Goal: Information Seeking & Learning: Learn about a topic

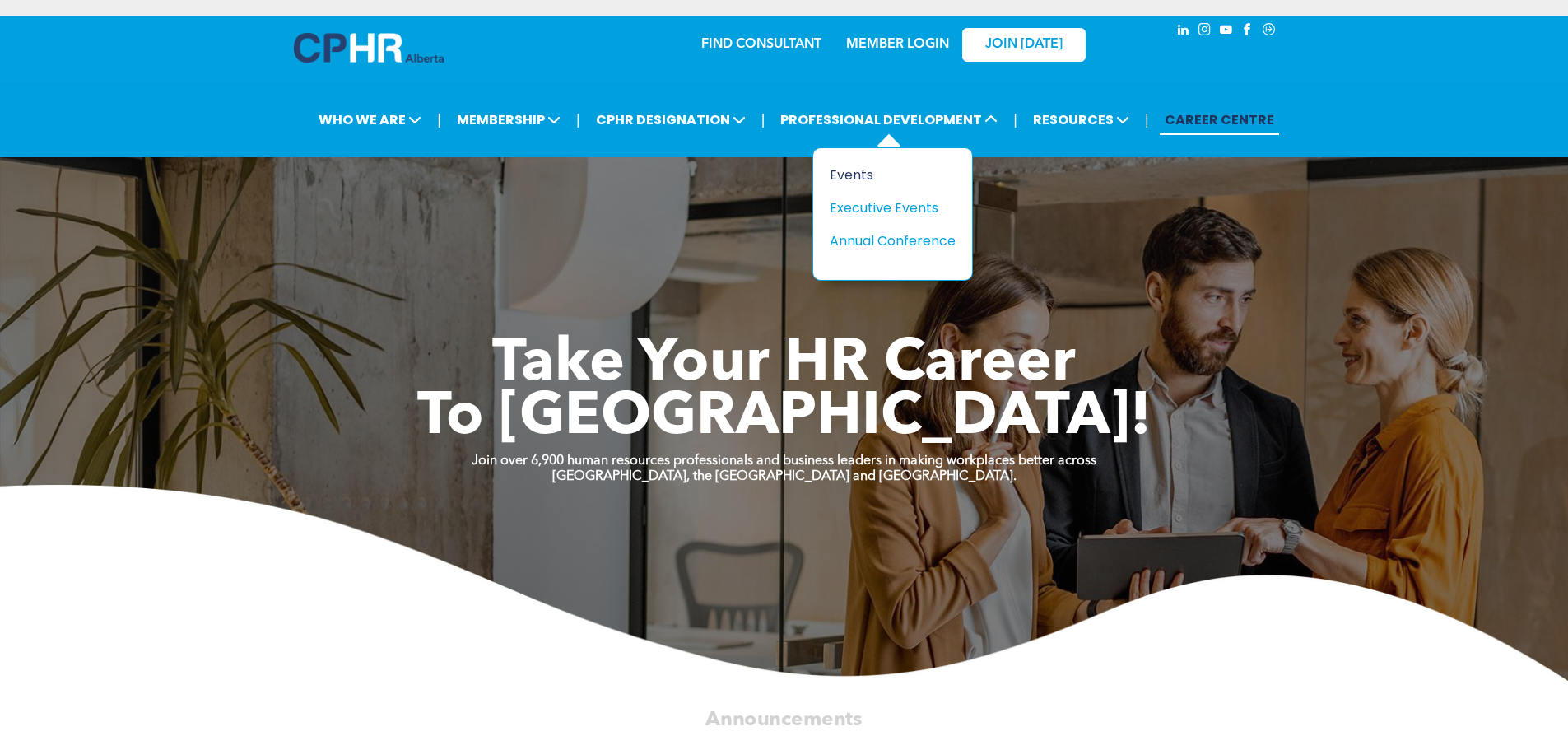
click at [876, 180] on div "Events" at bounding box center [886, 174] width 113 height 20
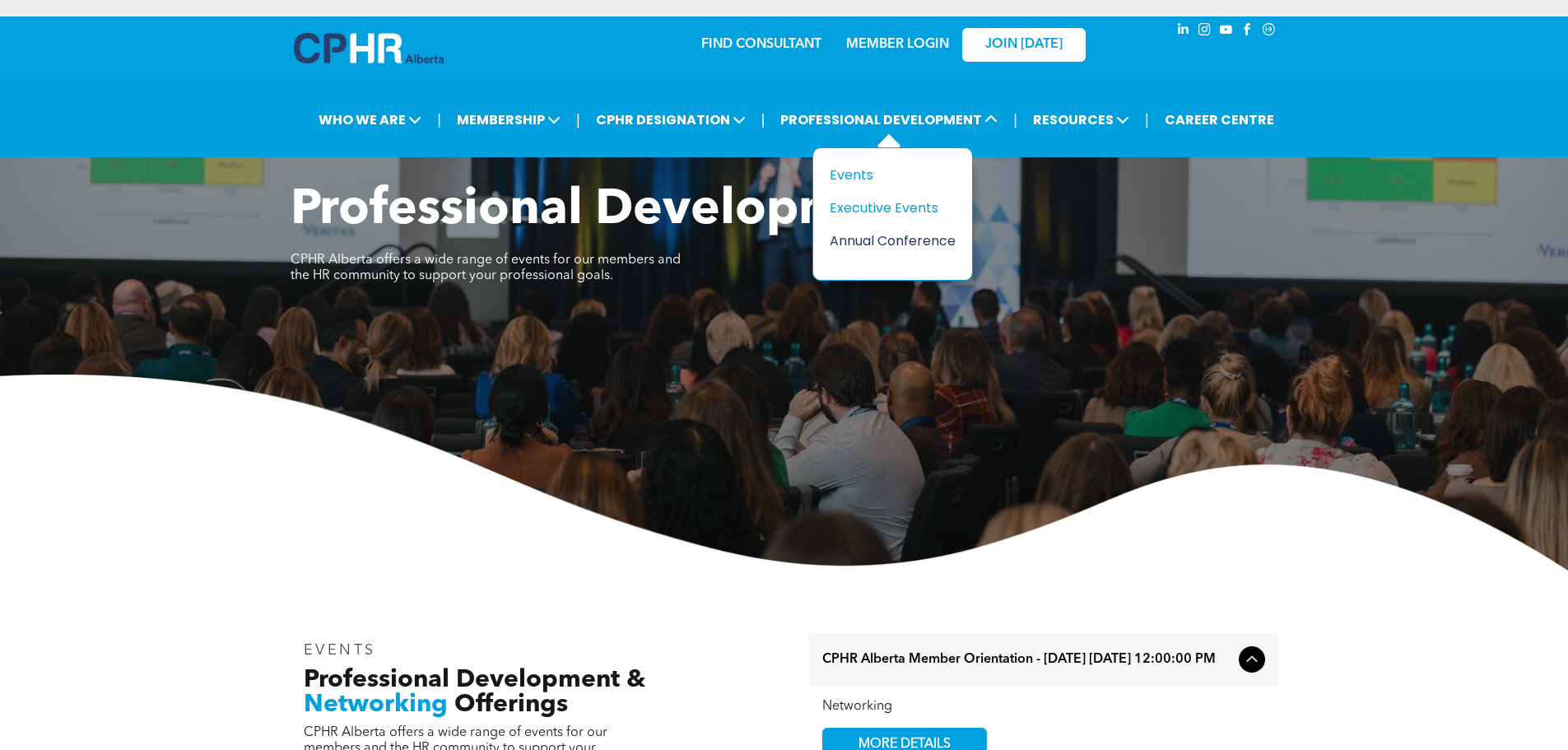
click at [898, 241] on div "Annual Conference" at bounding box center [886, 240] width 113 height 20
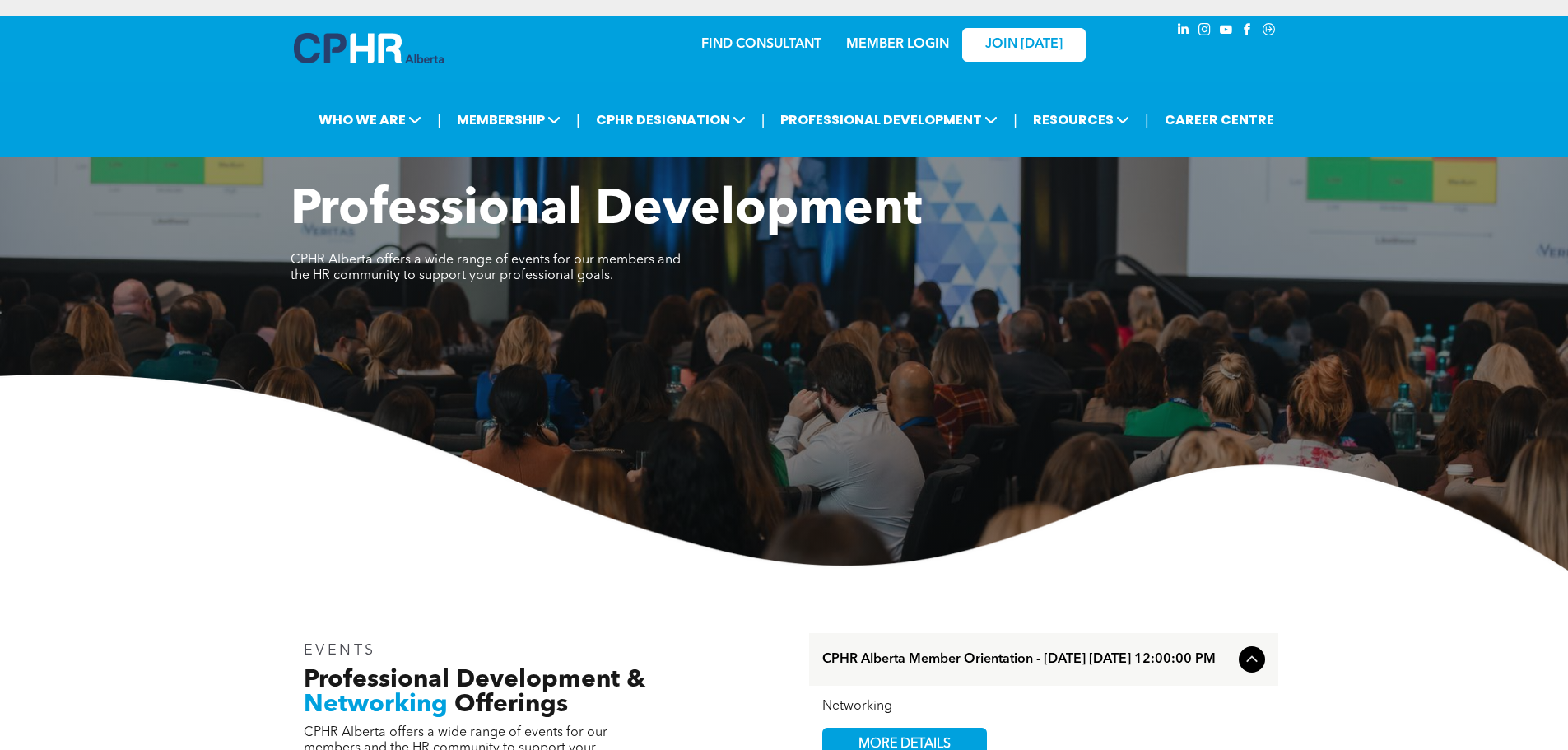
click at [349, 54] on img at bounding box center [368, 47] width 150 height 30
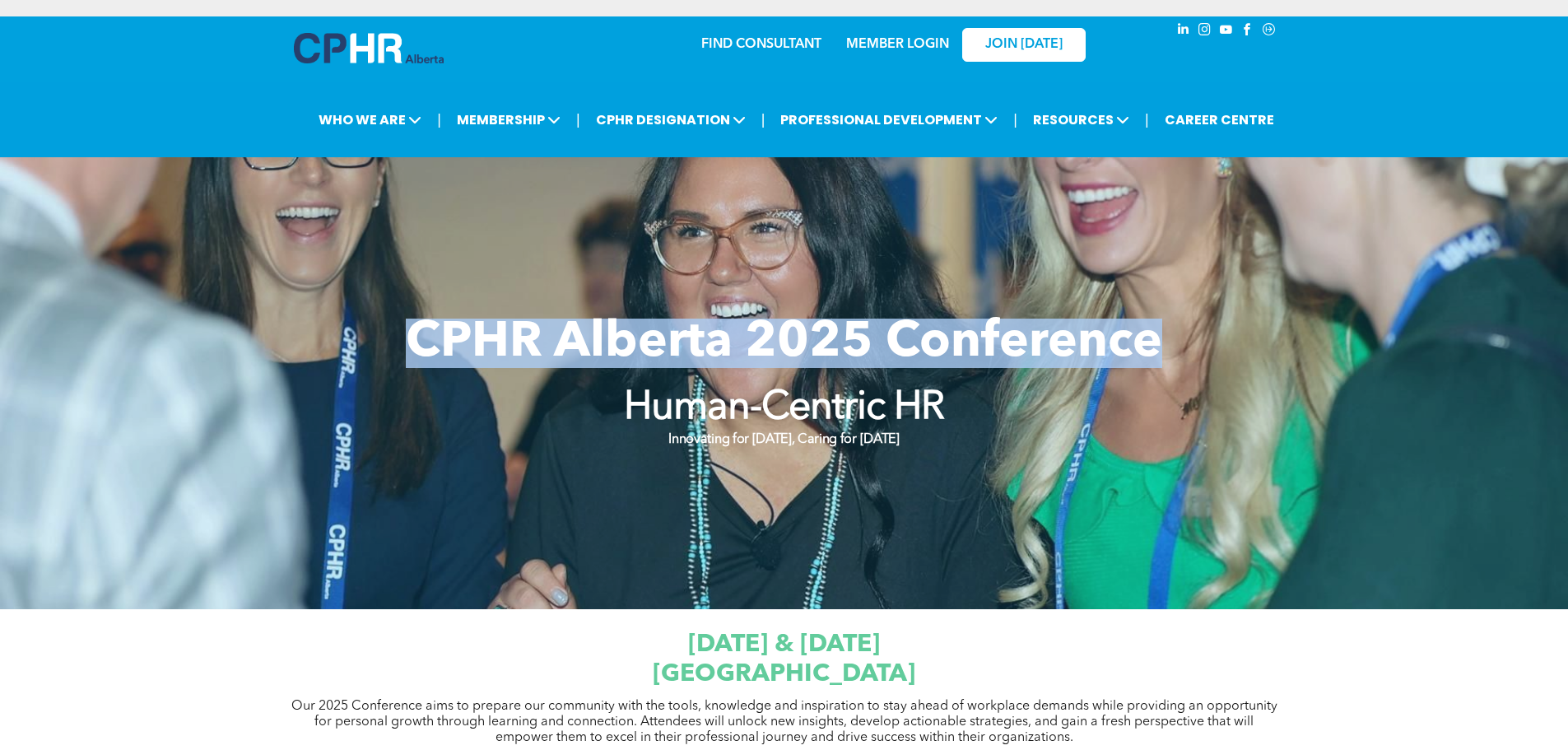
drag, startPoint x: 412, startPoint y: 340, endPoint x: 1153, endPoint y: 328, distance: 741.1
click at [1153, 328] on span "CPHR Alberta 2025 Conference" at bounding box center [784, 343] width 756 height 49
copy span "CPHR Alberta 2025 Conference"
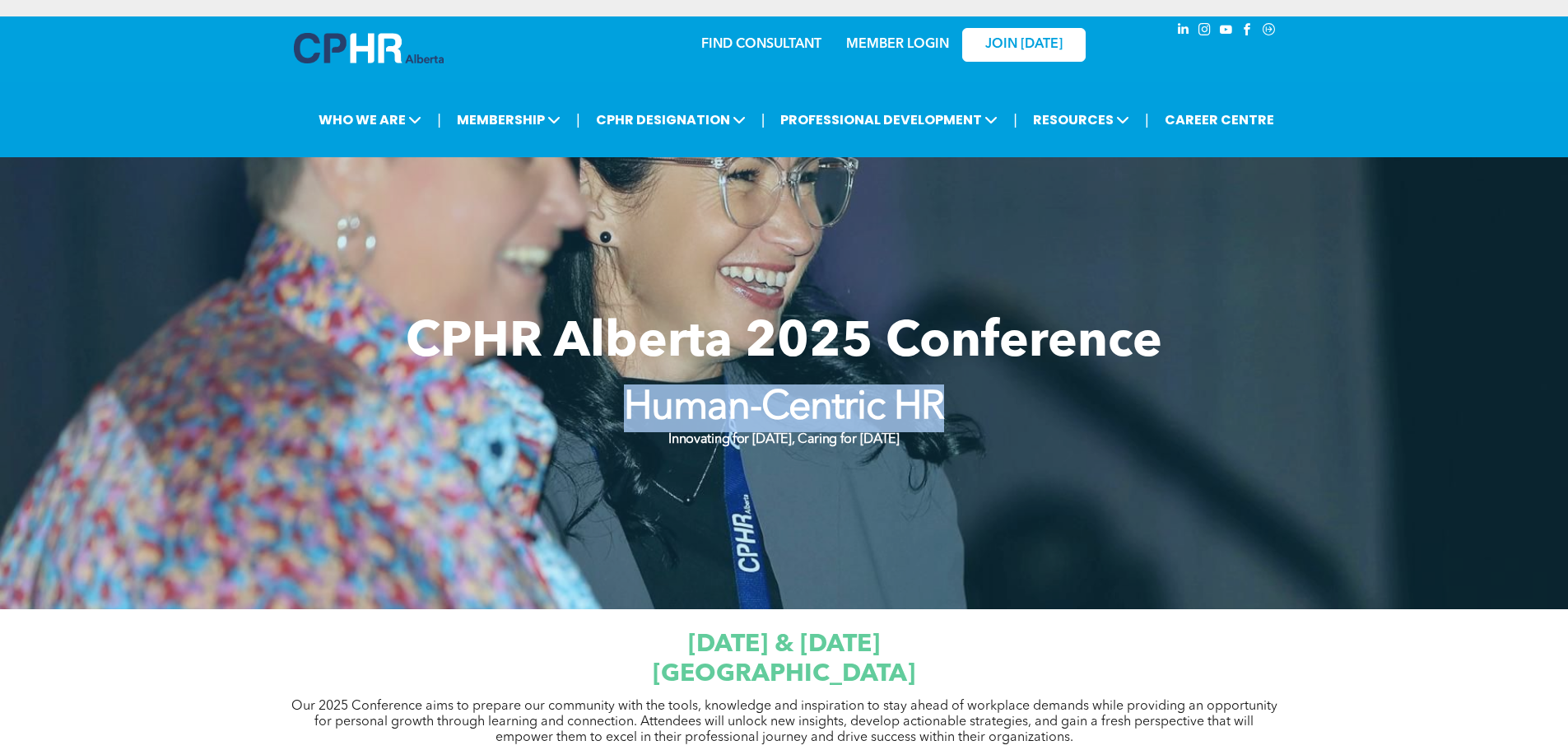
drag, startPoint x: 624, startPoint y: 412, endPoint x: 949, endPoint y: 412, distance: 325.0
click at [949, 412] on p "Human-Centric HR" at bounding box center [784, 408] width 524 height 47
copy strong "Human-Centric HR"
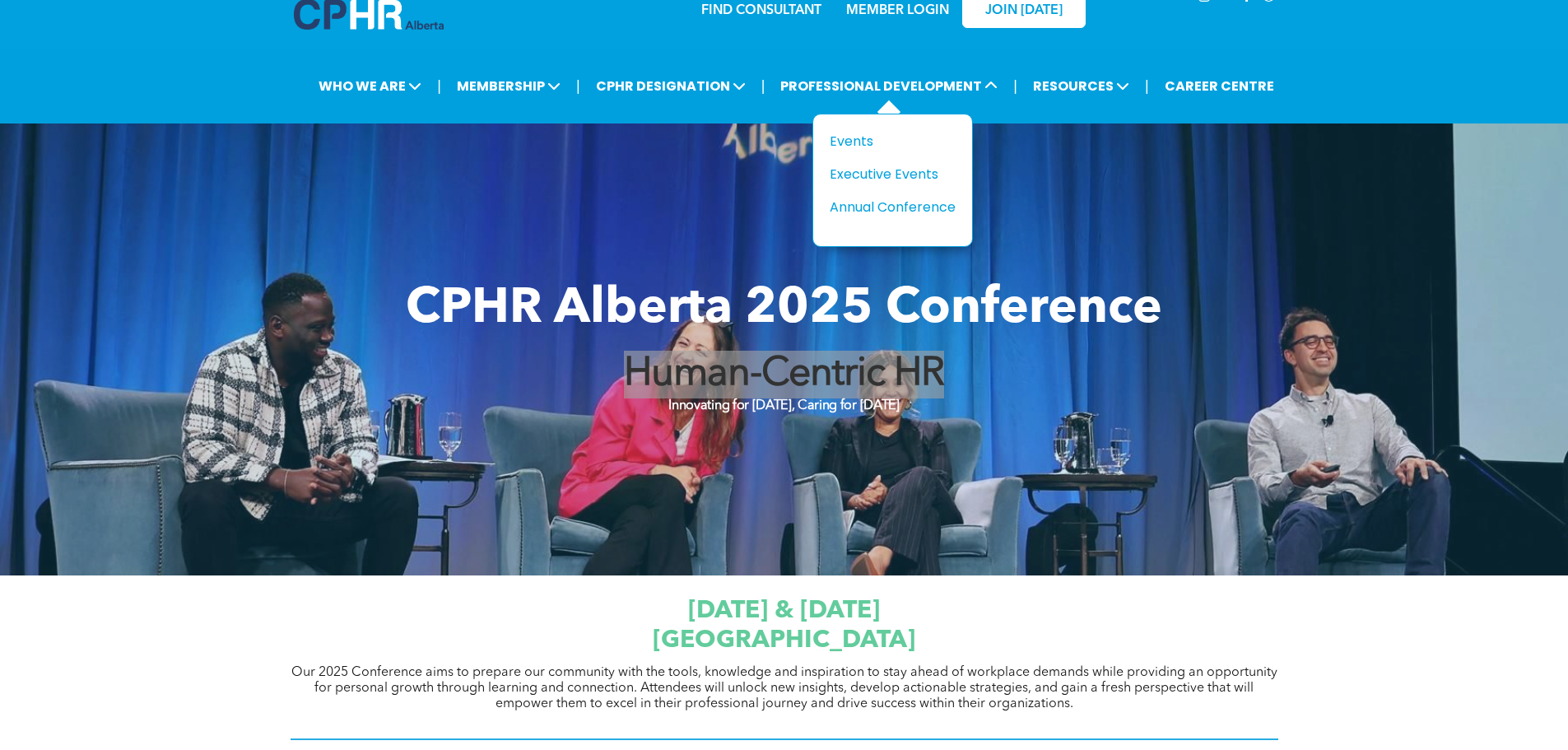
scroll to position [82, 0]
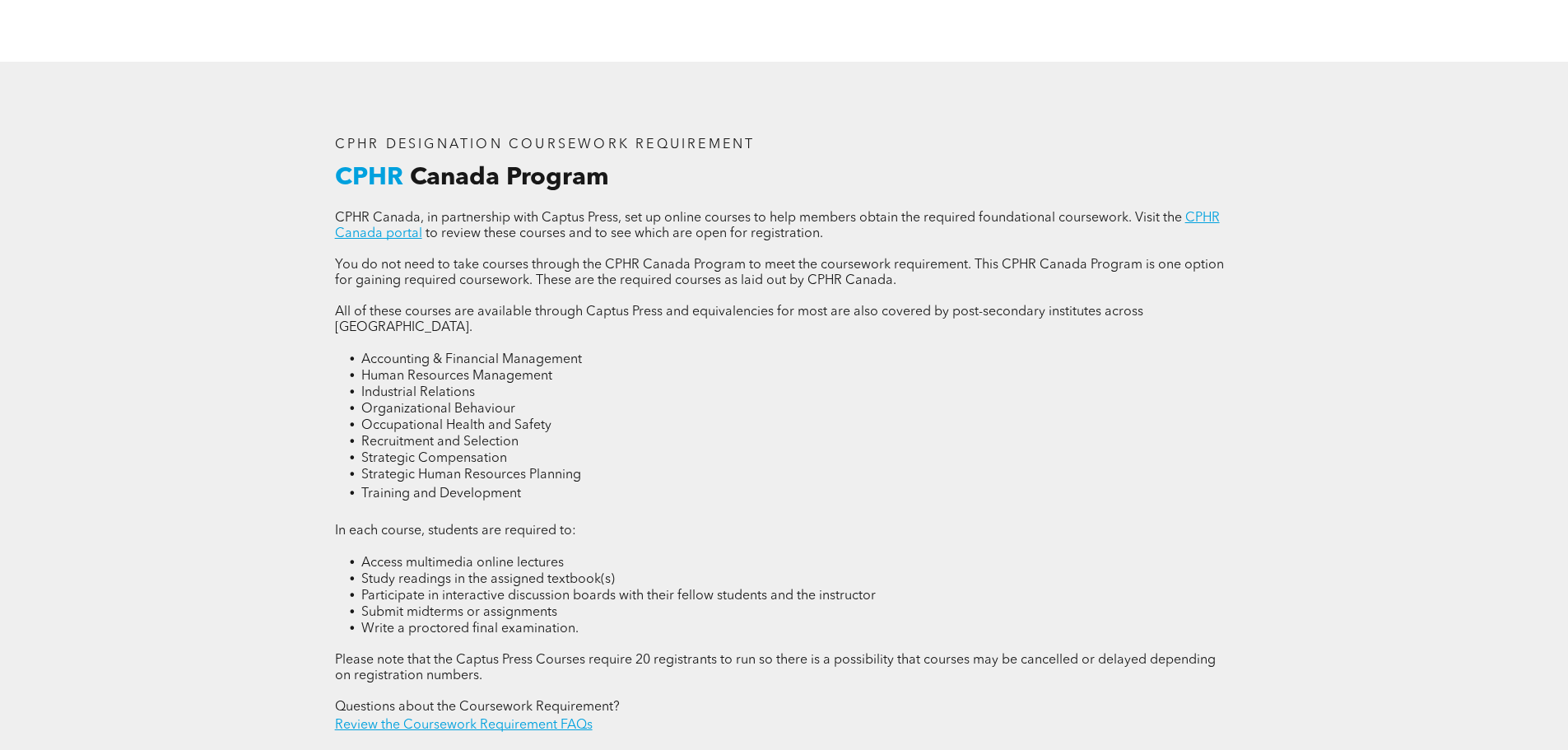
scroll to position [2306, 0]
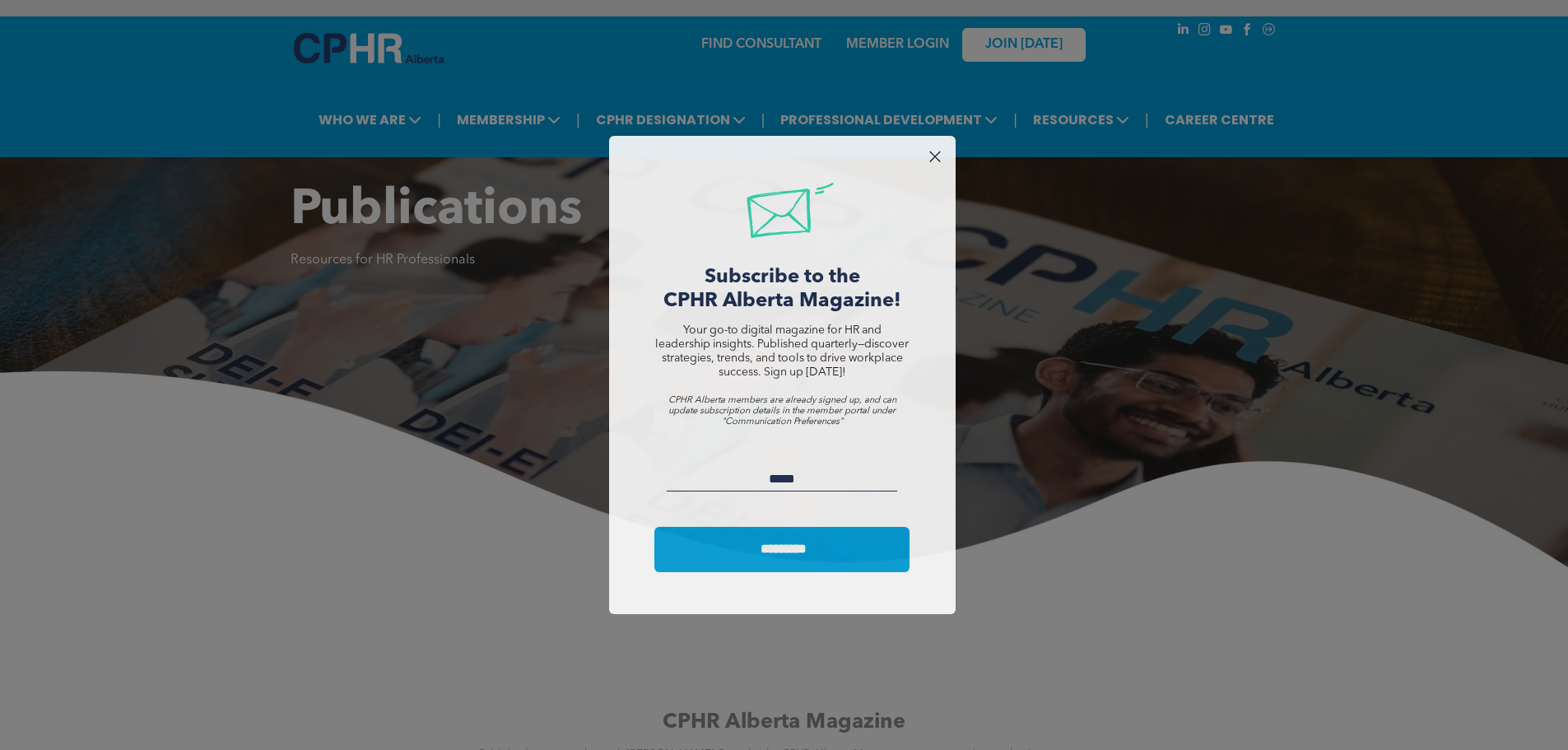
click at [939, 154] on div at bounding box center [935, 156] width 22 height 22
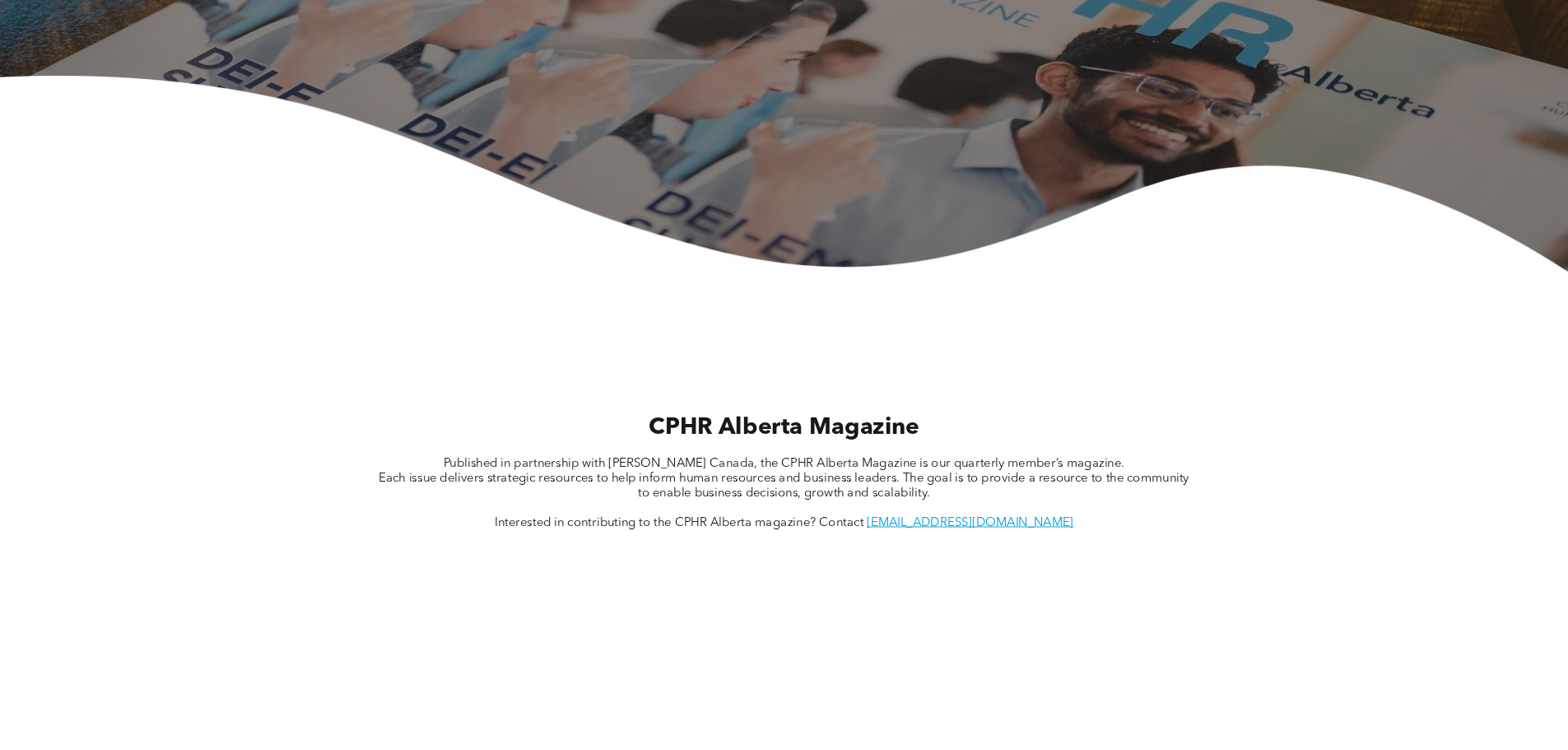
scroll to position [412, 0]
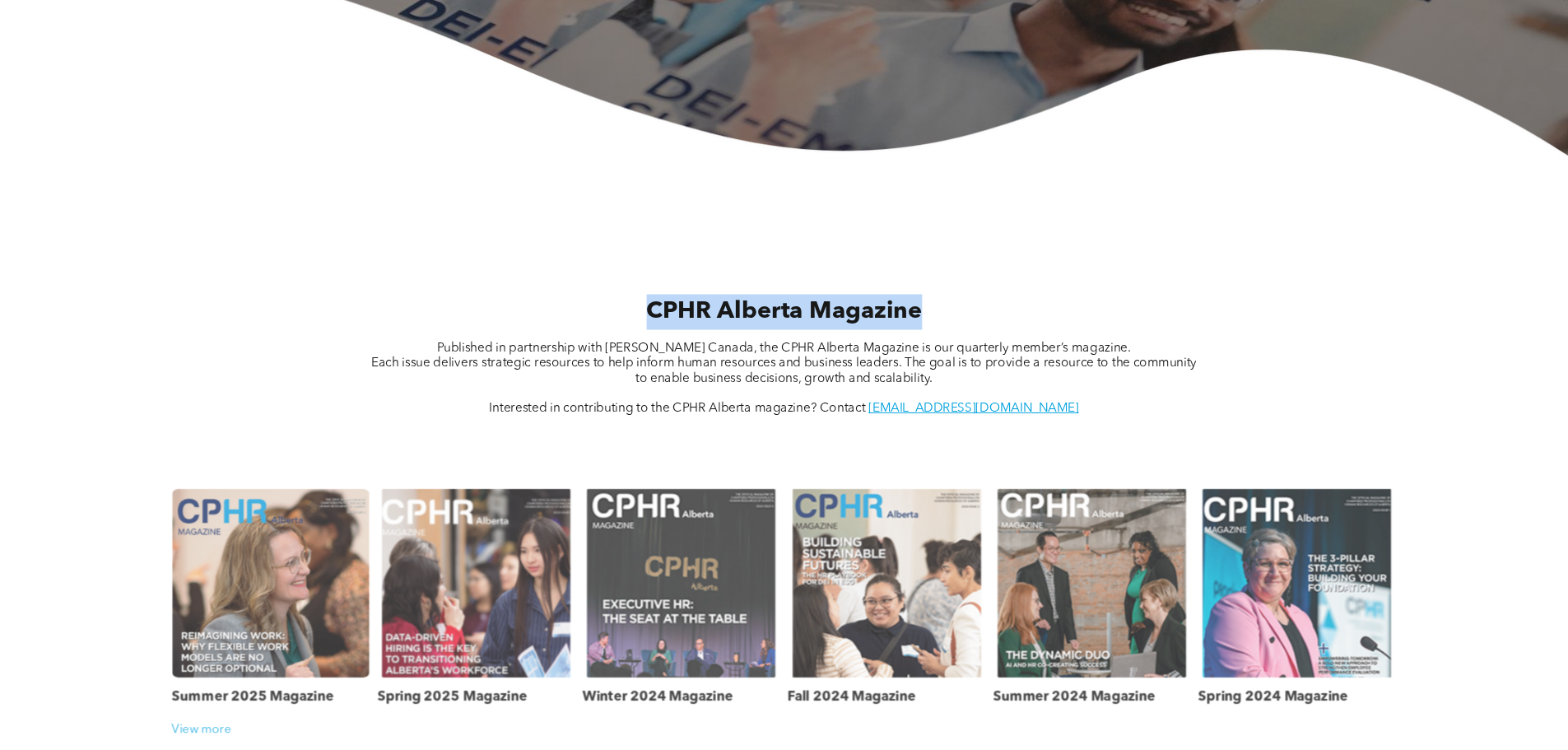
drag, startPoint x: 697, startPoint y: 310, endPoint x: 930, endPoint y: 312, distance: 233.0
click at [930, 312] on h2 "CPHR Alberta Magazine" at bounding box center [784, 312] width 1294 height 36
copy span "CPHR Alberta Magazine"
drag, startPoint x: 494, startPoint y: 343, endPoint x: 952, endPoint y: 382, distance: 459.7
click at [952, 382] on div "Published in partnership with Naylor Canada, the CPHR Alberta Magazine is our q…" at bounding box center [784, 379] width 841 height 75
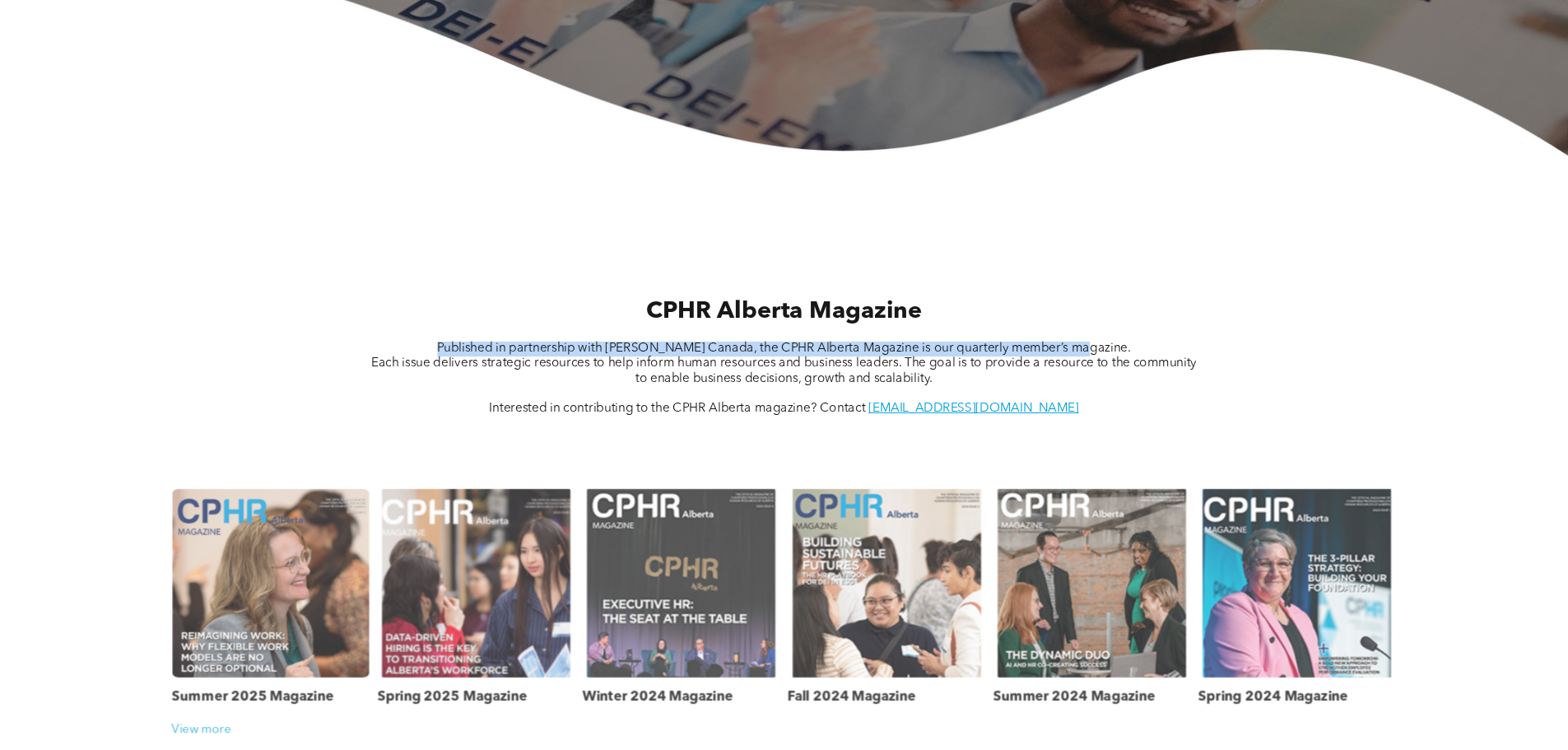
click at [1127, 346] on p "Published in partnership with Naylor Canada, the CPHR Alberta Magazine is our q…" at bounding box center [784, 349] width 841 height 15
copy span "Published in partnership with Naylor Canada, the CPHR Alberta Magazine is our q…"
click at [394, 387] on p at bounding box center [784, 393] width 841 height 15
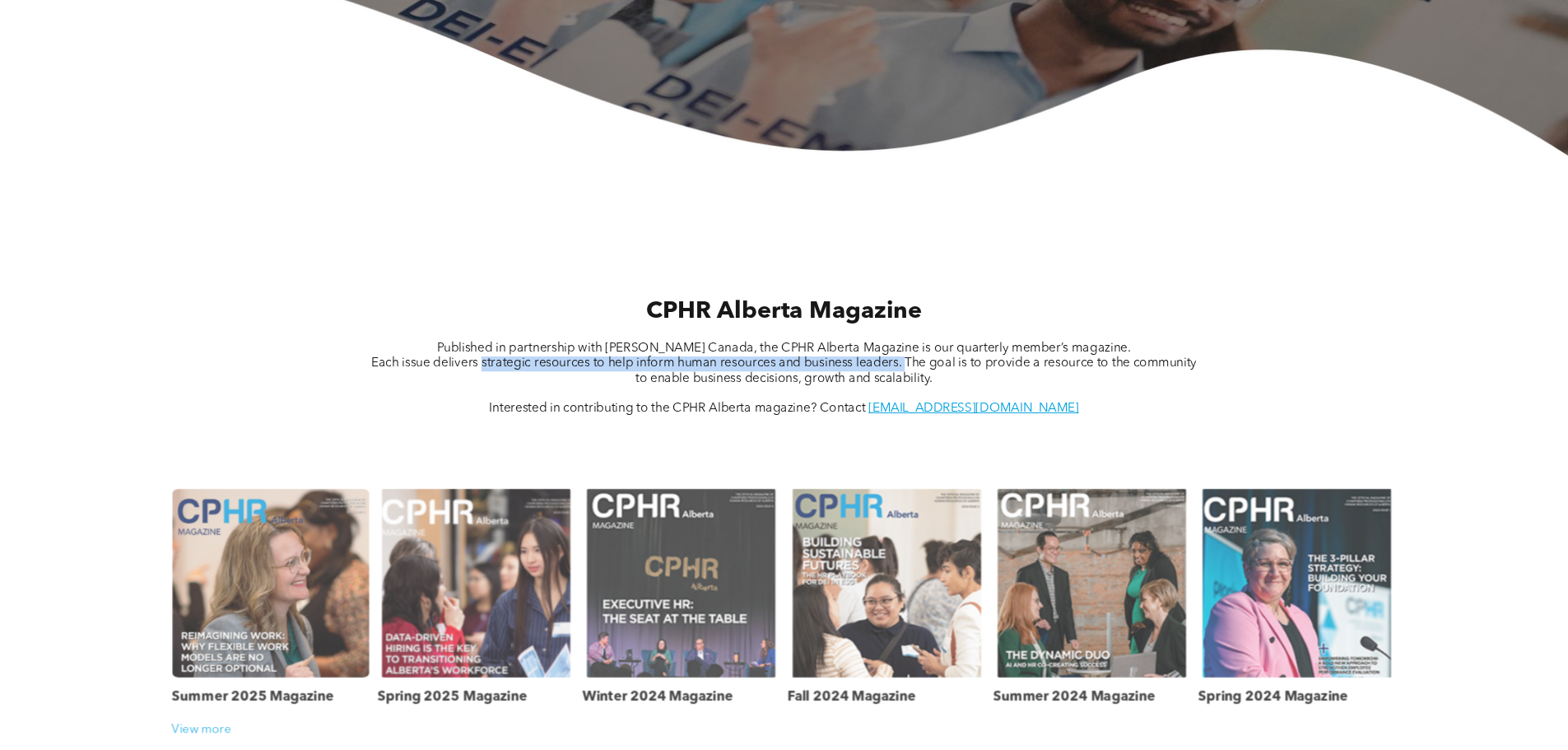
drag, startPoint x: 481, startPoint y: 365, endPoint x: 907, endPoint y: 363, distance: 426.0
click at [907, 363] on span "Each issue delivers strategic resources to help inform human resources and busi…" at bounding box center [784, 371] width 825 height 27
copy span "strategic resources to help inform human resources and business leaders."
click at [668, 557] on link at bounding box center [681, 583] width 210 height 201
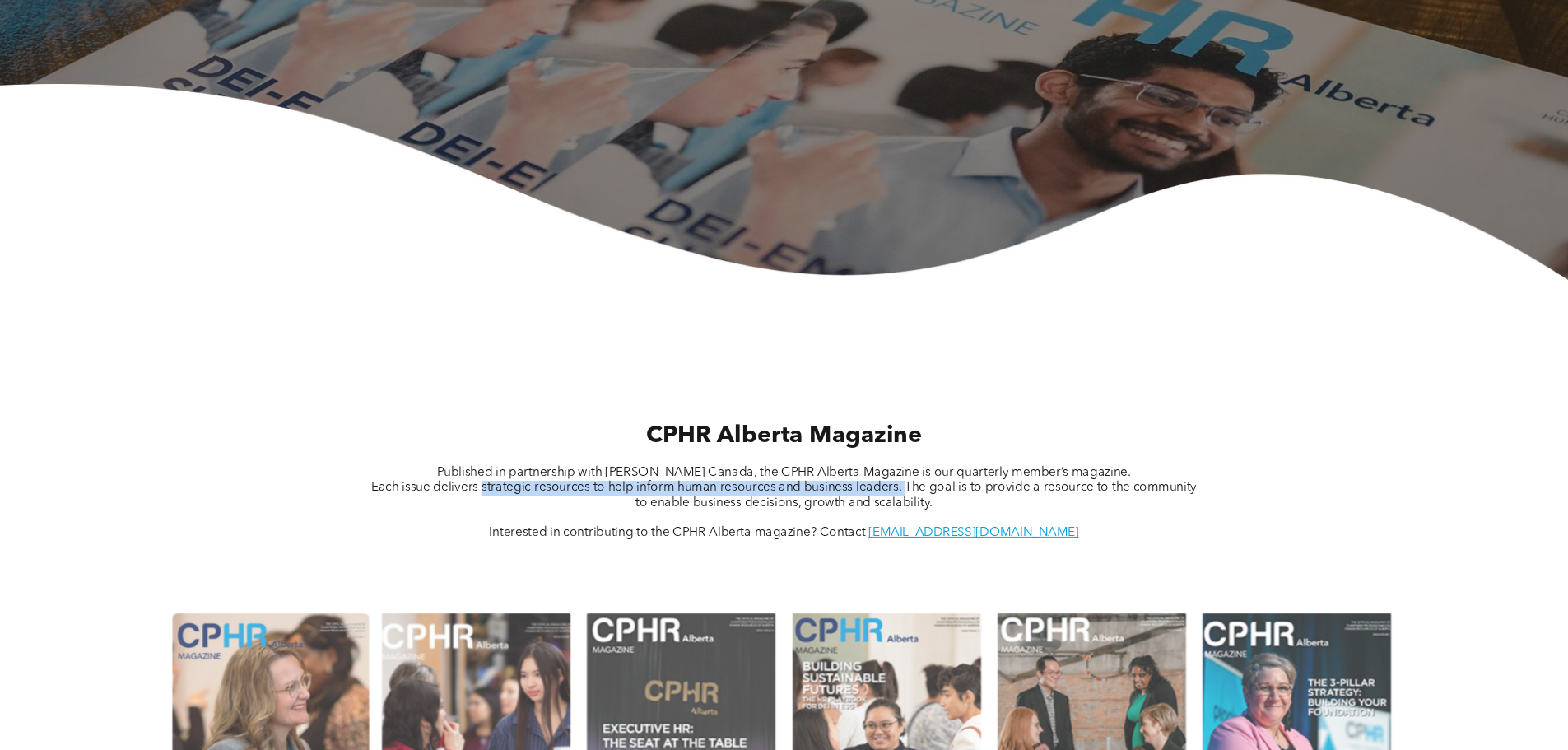
scroll to position [0, 0]
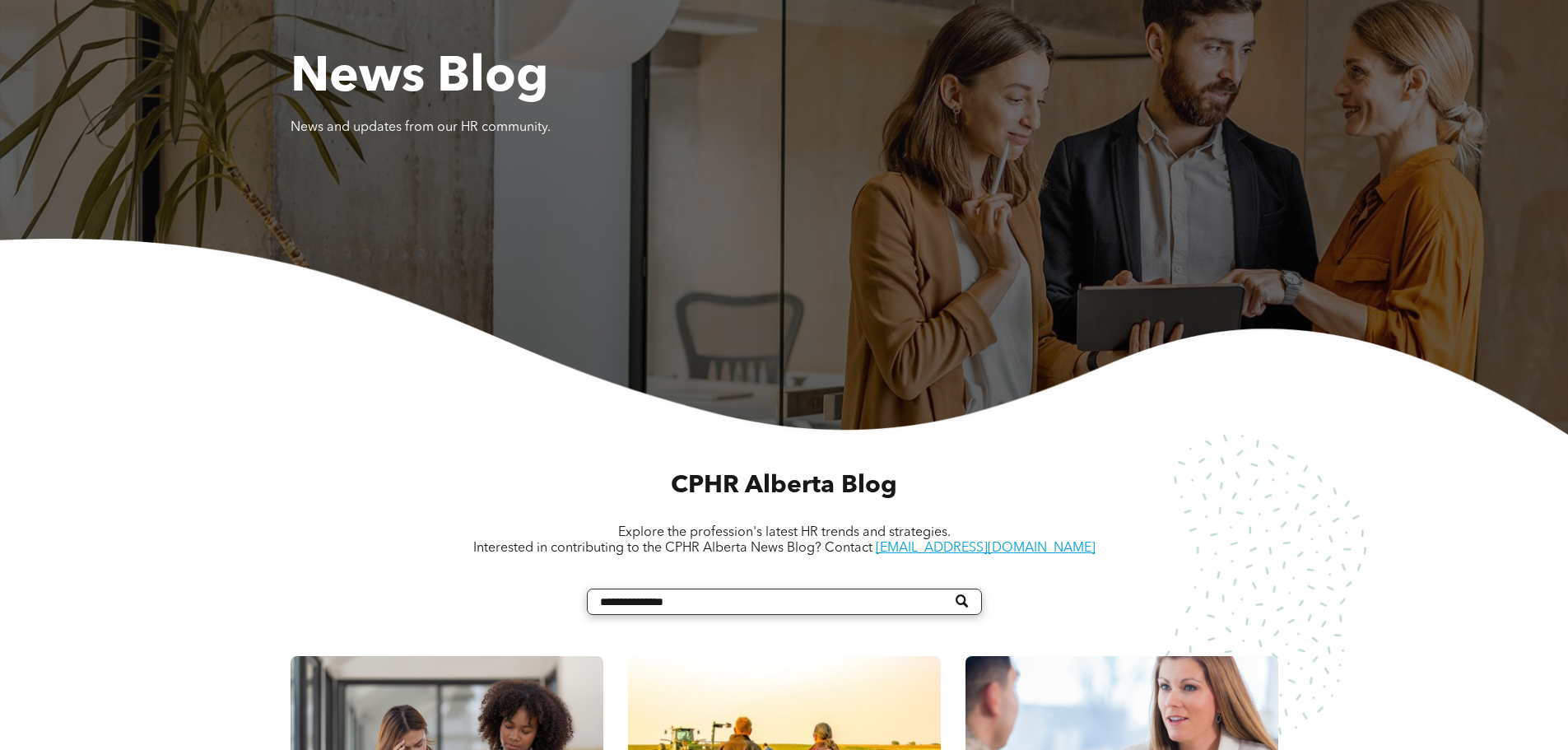
scroll to position [412, 0]
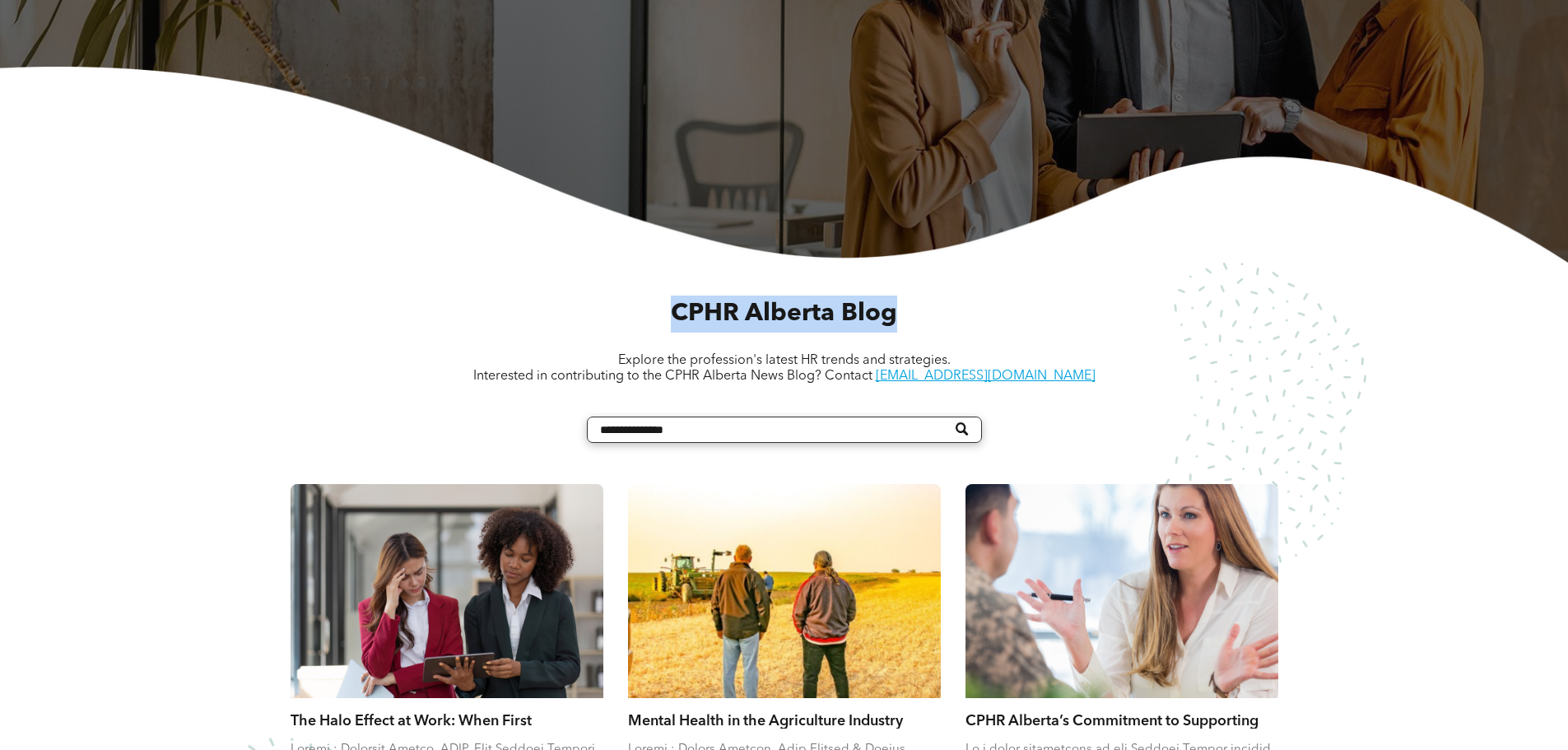
drag, startPoint x: 698, startPoint y: 315, endPoint x: 897, endPoint y: 316, distance: 199.0
click at [897, 316] on h2 "CPHR Alberta Blog" at bounding box center [784, 314] width 659 height 37
copy h2 "CPHR Alberta Blog"
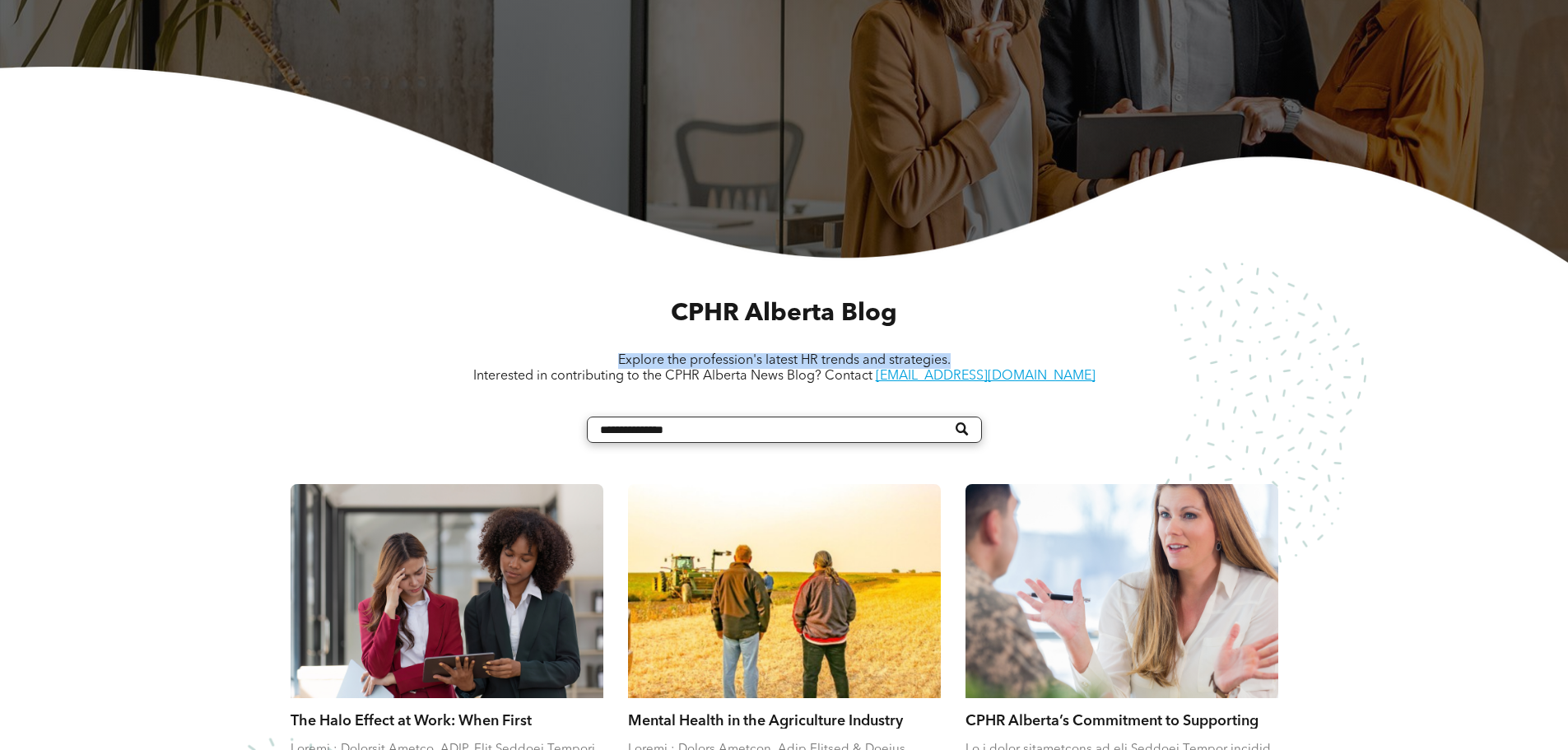
drag, startPoint x: 618, startPoint y: 359, endPoint x: 959, endPoint y: 362, distance: 341.0
click at [959, 362] on p "Explore the profession's latest HR trends and strategies." at bounding box center [784, 361] width 988 height 16
copy span "Explore the profession's latest HR trends and strategies."
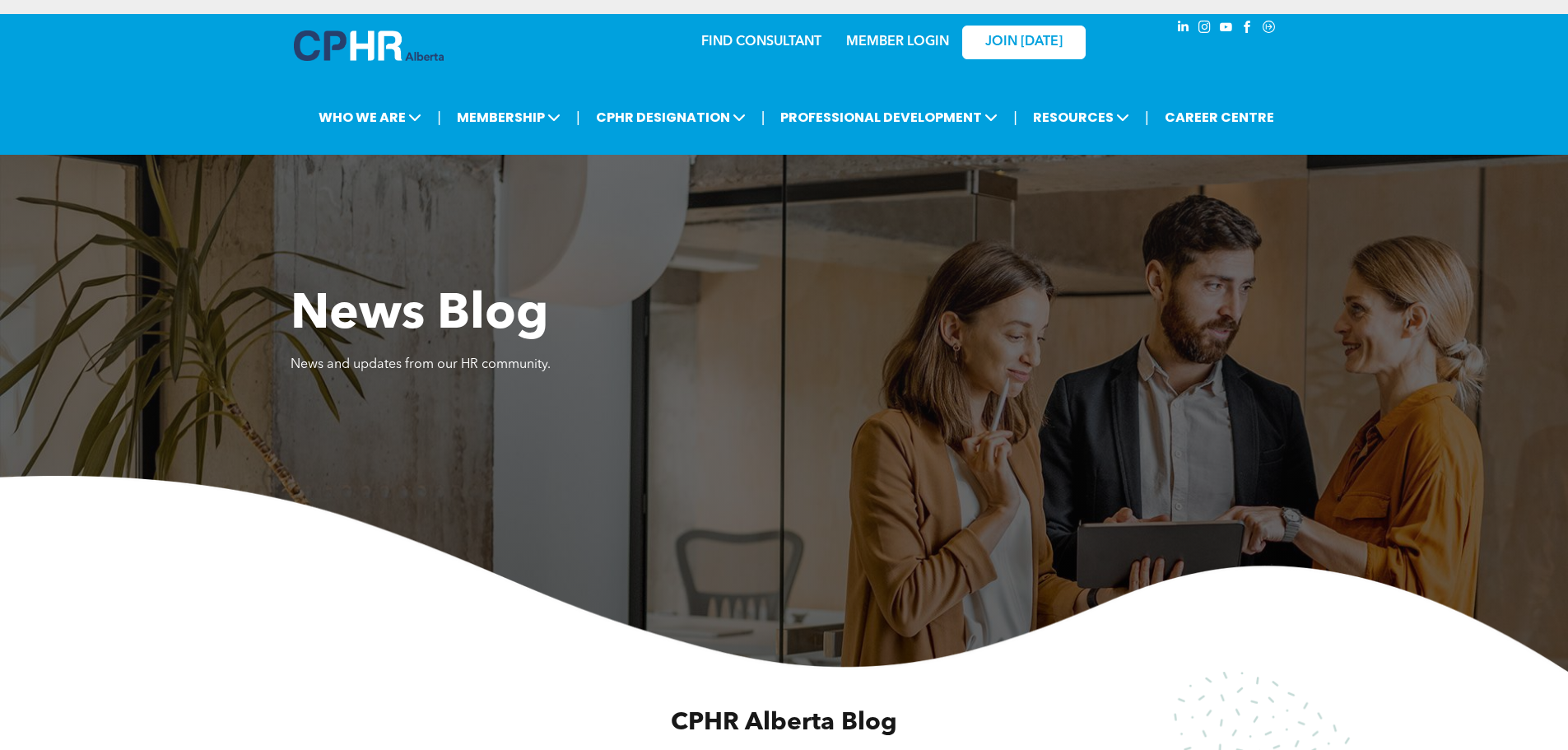
scroll to position [0, 0]
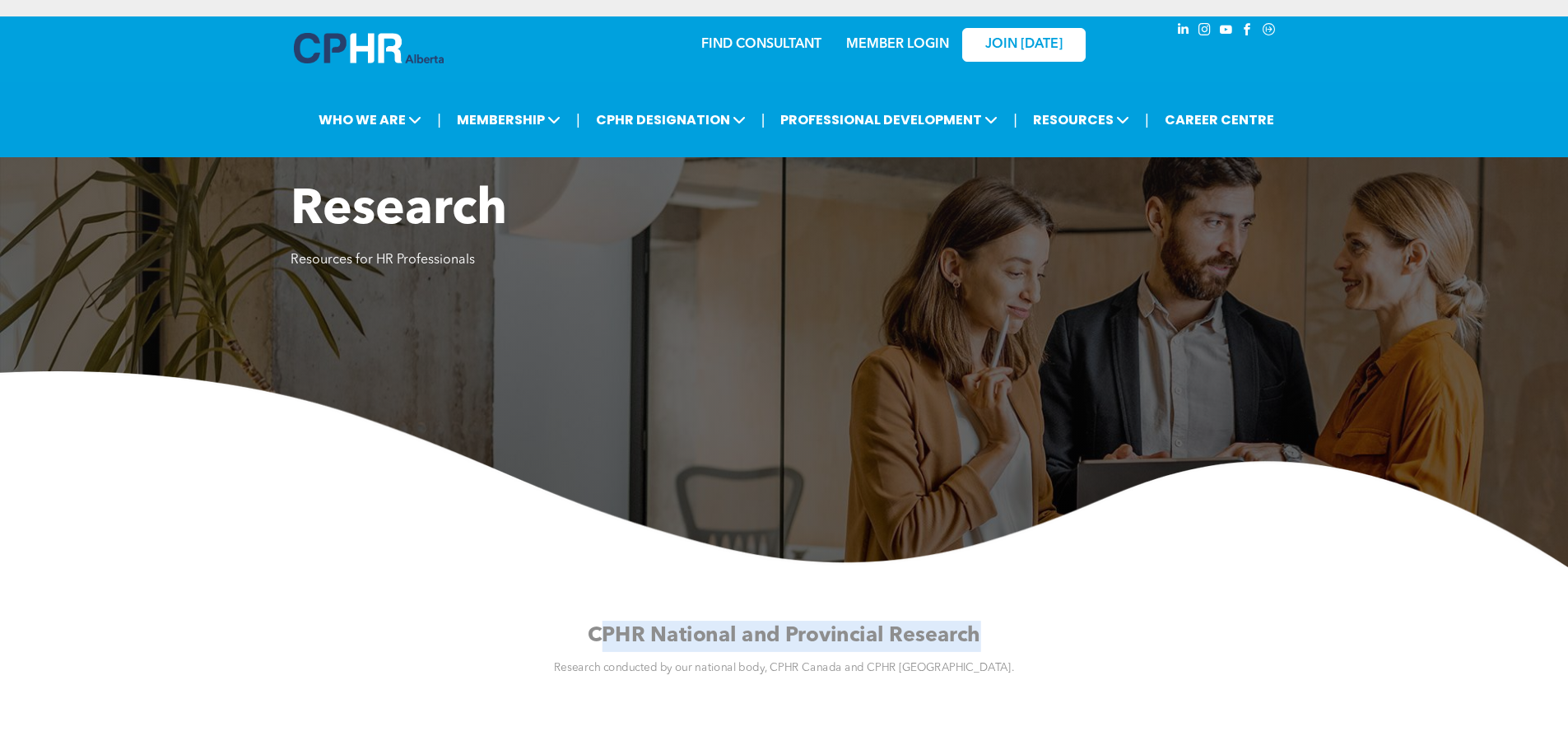
drag, startPoint x: 596, startPoint y: 637, endPoint x: 923, endPoint y: 643, distance: 327.1
click at [1009, 641] on h2 "CPHR National and Provincial Research" at bounding box center [784, 637] width 1138 height 31
click at [712, 651] on h2 "CPHR National and Provincial Research" at bounding box center [784, 637] width 1138 height 31
drag, startPoint x: 589, startPoint y: 636, endPoint x: 1067, endPoint y: 642, distance: 478.0
click at [1067, 642] on h2 "CPHR National and Provincial Research" at bounding box center [784, 637] width 1138 height 31
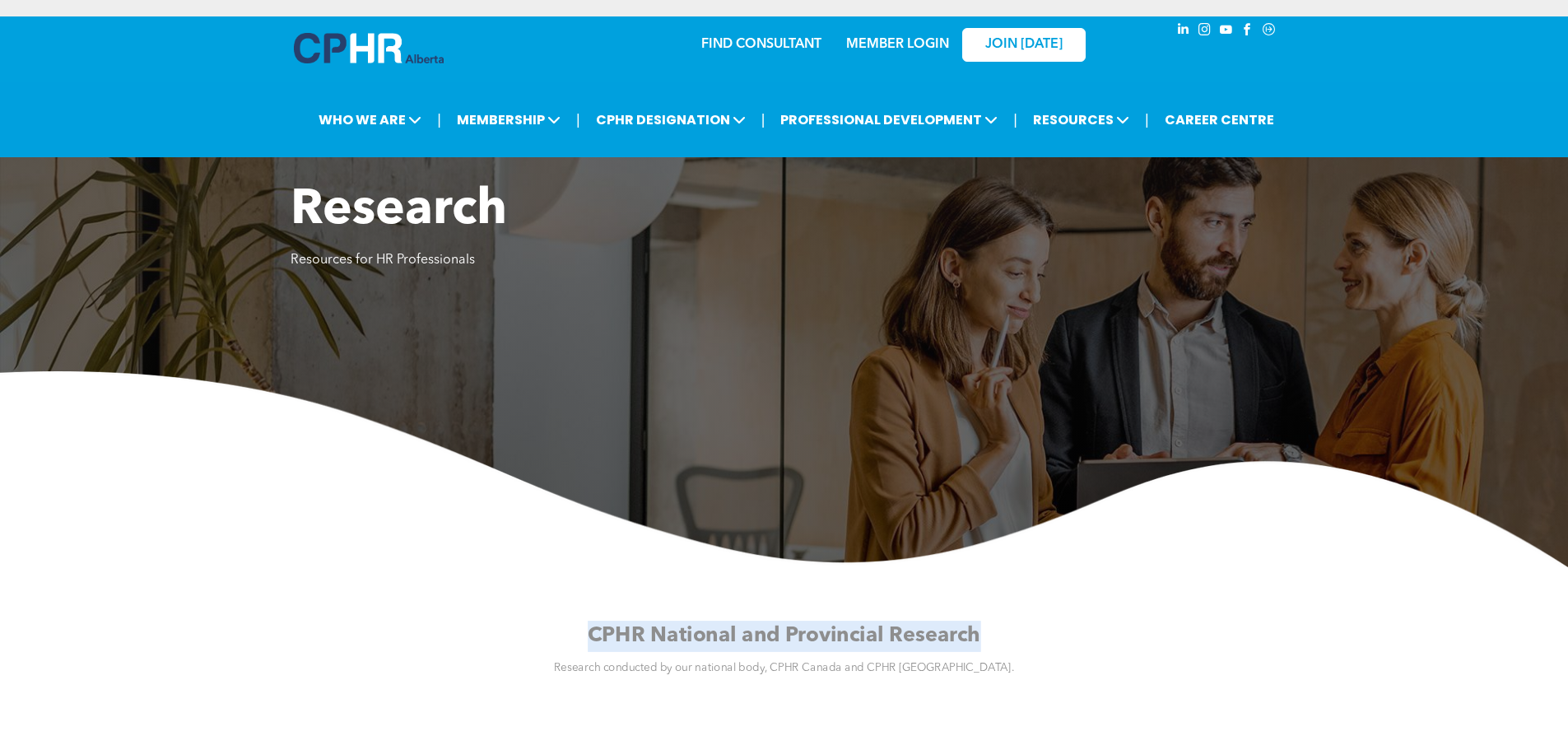
copy span "CPHR National and Provincial Research"
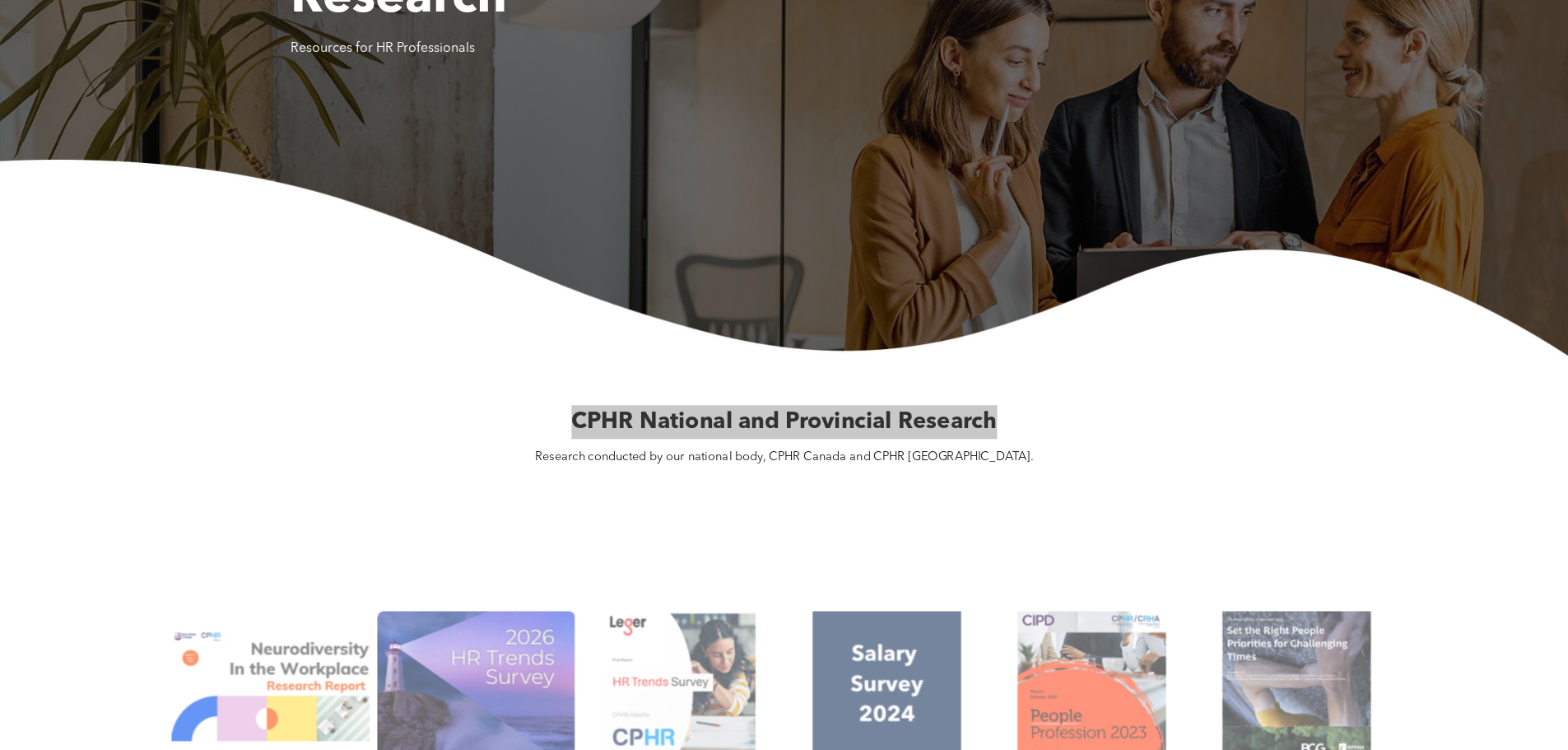
scroll to position [247, 0]
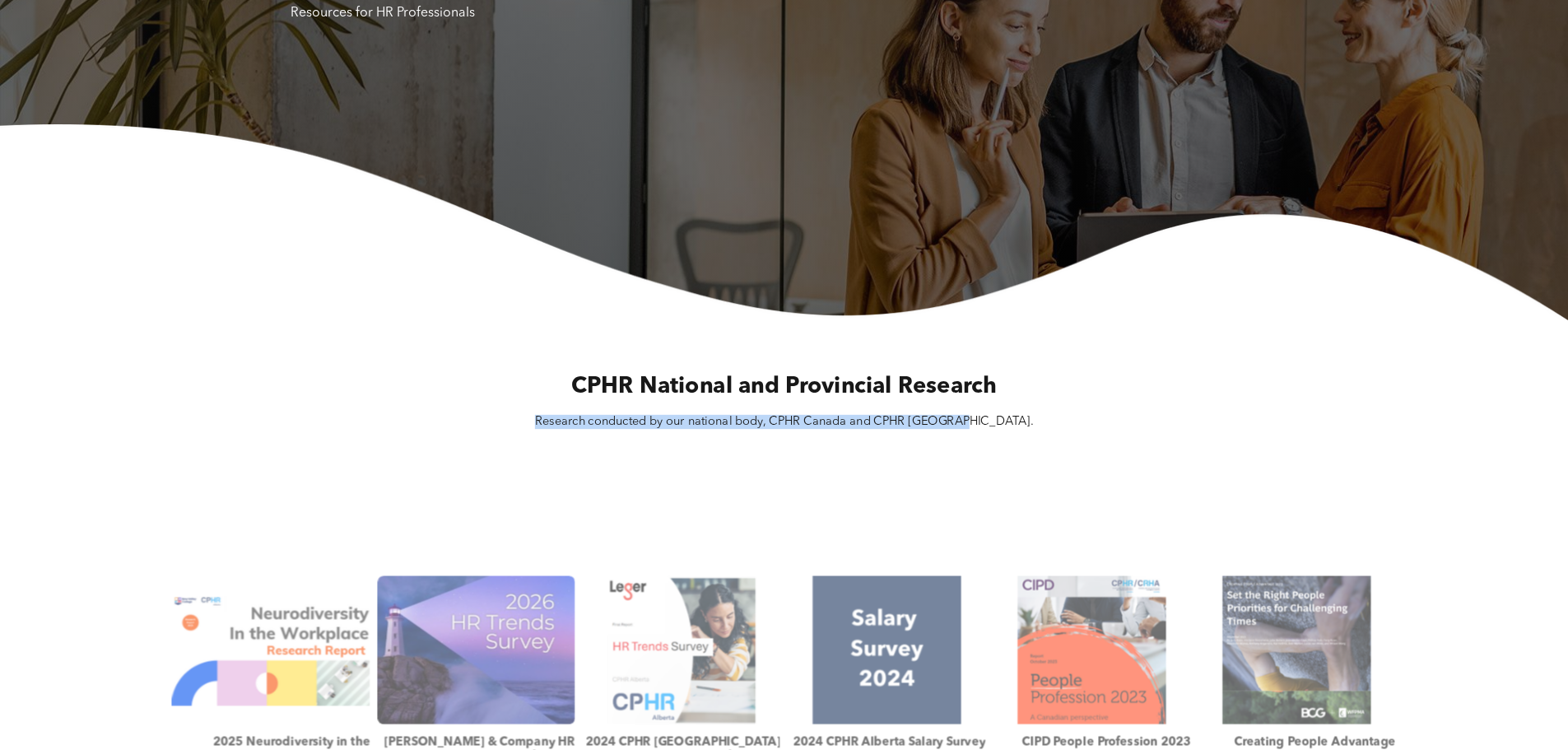
drag, startPoint x: 576, startPoint y: 424, endPoint x: 993, endPoint y: 421, distance: 417.0
click at [993, 421] on p "Research conducted by our national body, CPHR Canada and CPHR Alberta." at bounding box center [784, 422] width 800 height 14
copy span "Research conducted by our national body, CPHR Canada and CPHR Alberta."
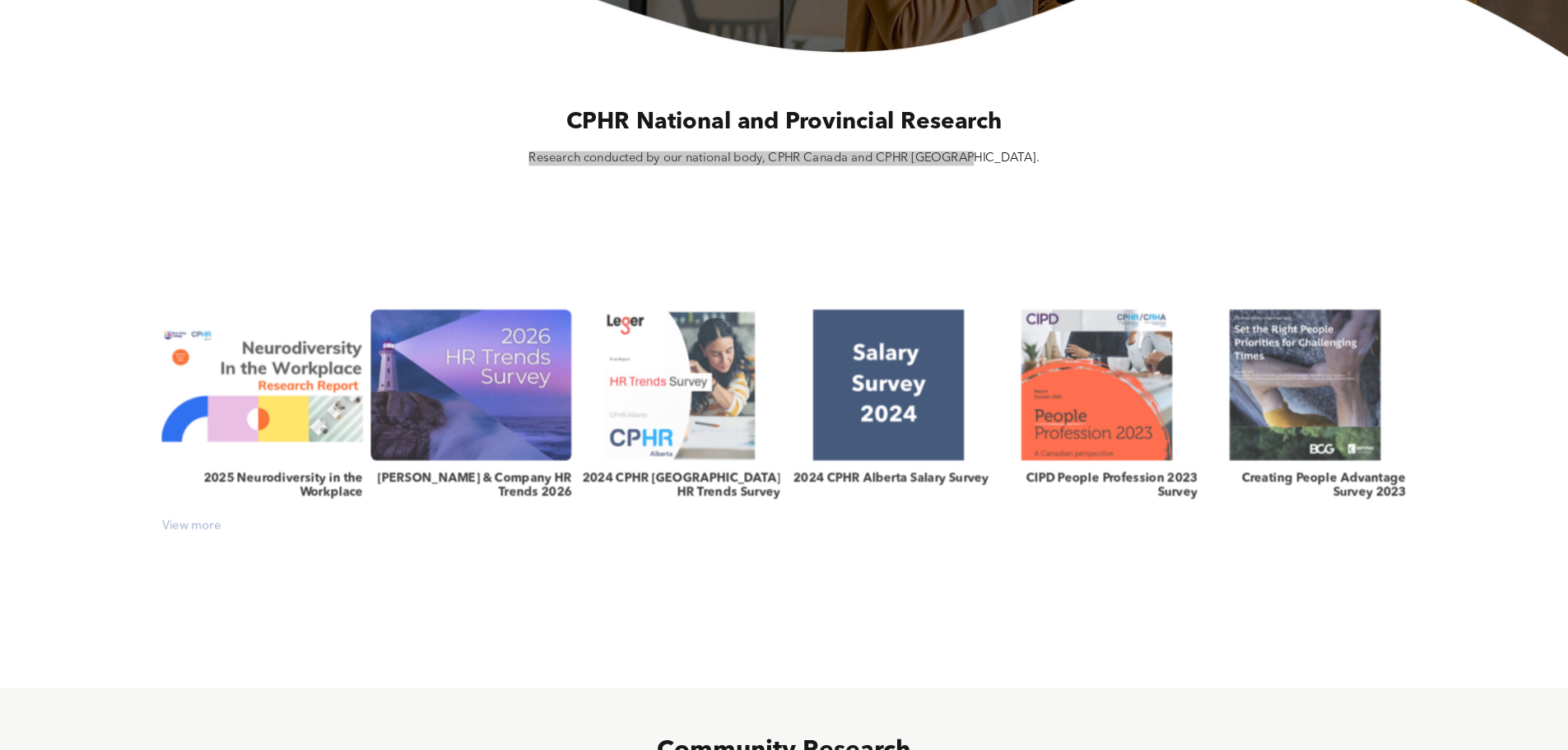
scroll to position [577, 0]
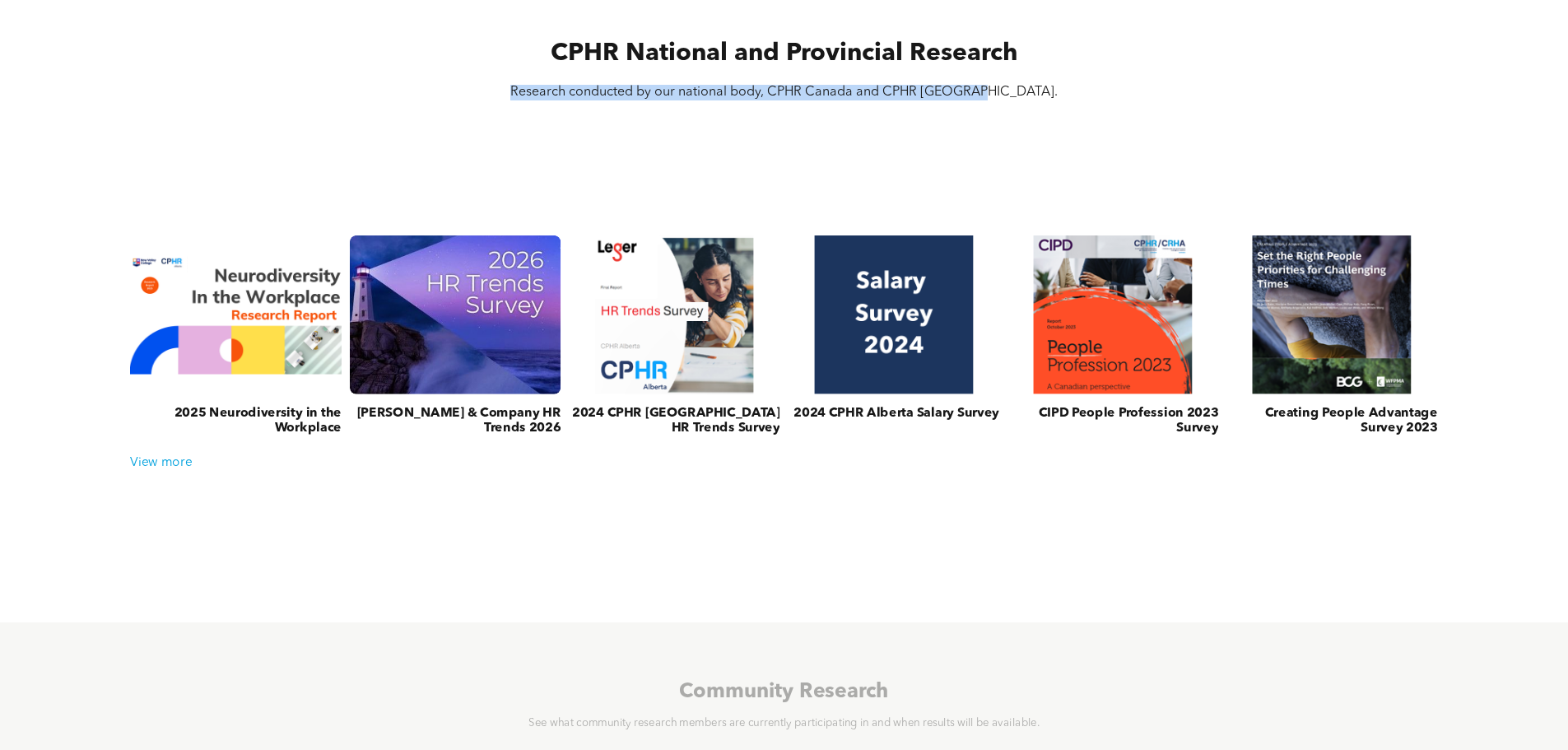
click at [470, 363] on link at bounding box center [454, 315] width 224 height 168
click at [476, 358] on link at bounding box center [454, 315] width 224 height 168
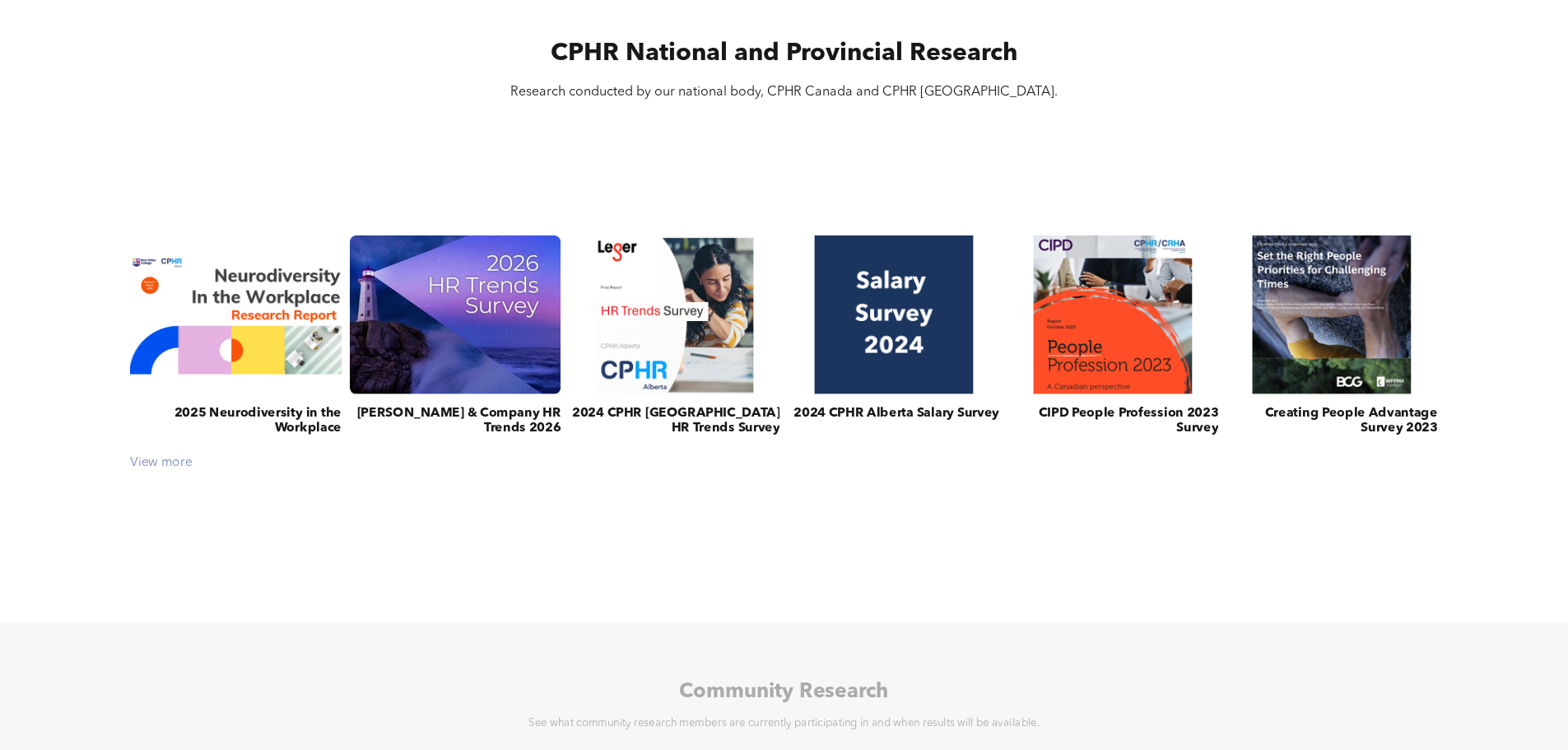
click at [172, 465] on div "View more" at bounding box center [784, 463] width 1324 height 15
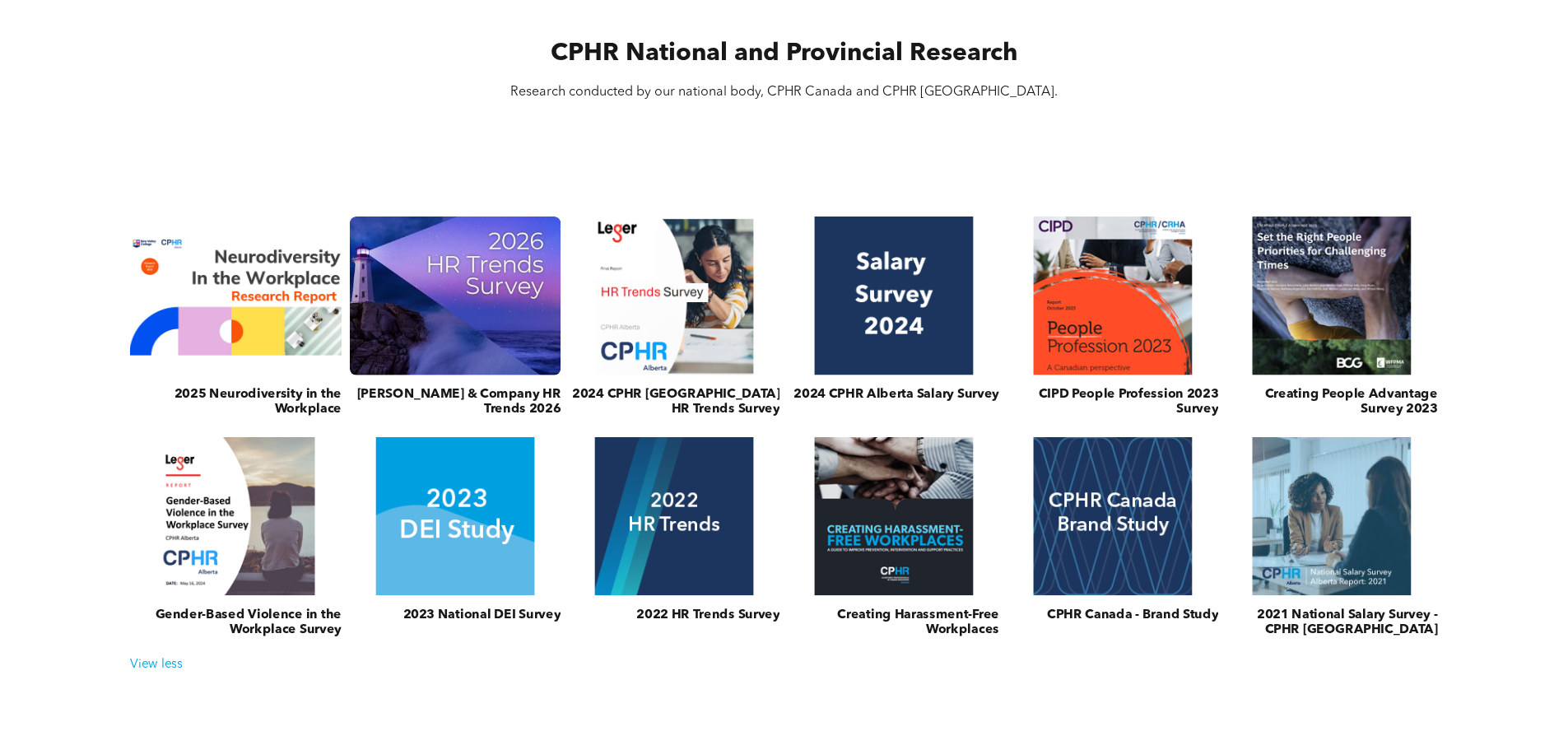
click at [483, 392] on h3 "McLean & Company HR Trends 2026" at bounding box center [455, 401] width 211 height 30
click at [471, 360] on link at bounding box center [454, 295] width 224 height 168
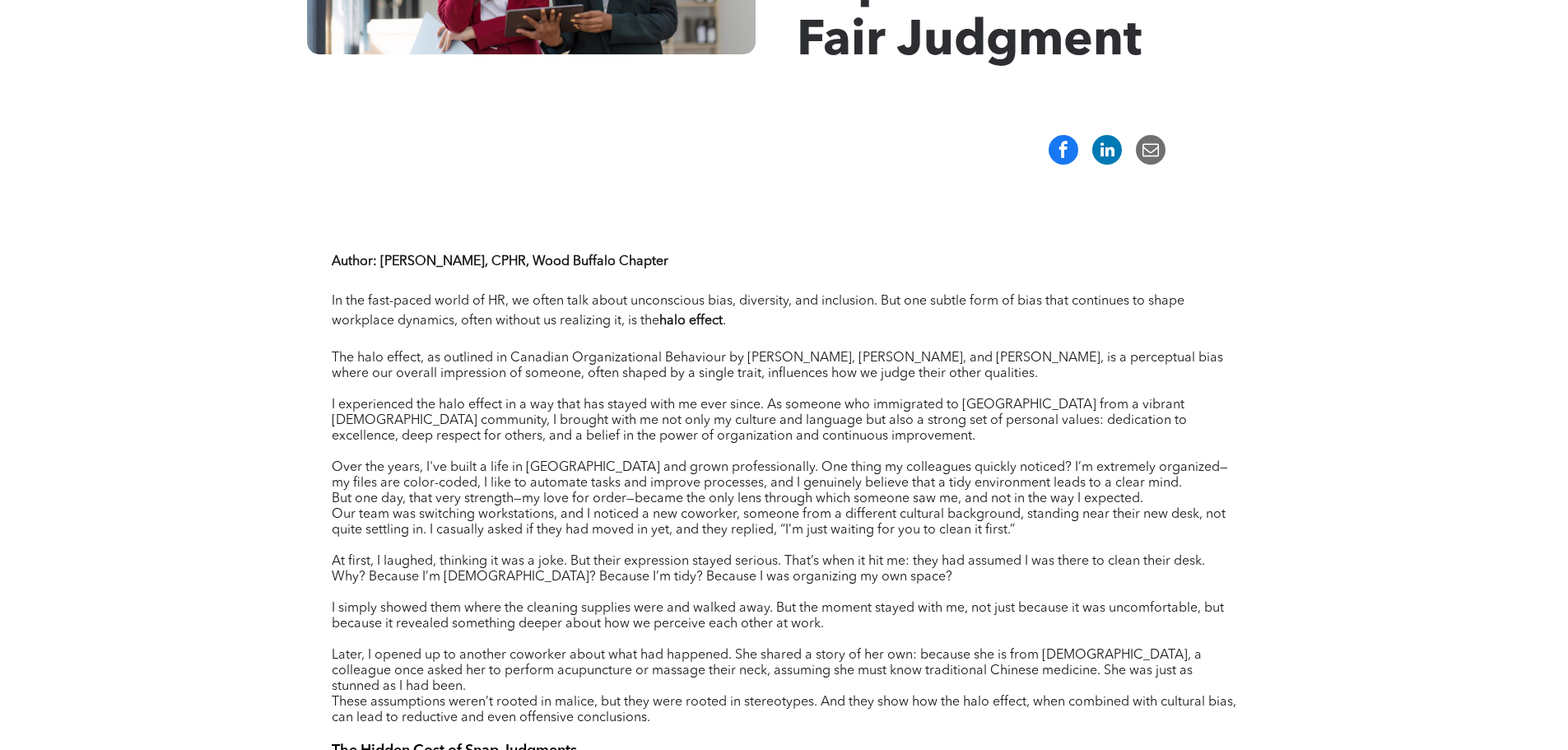
scroll to position [1071, 0]
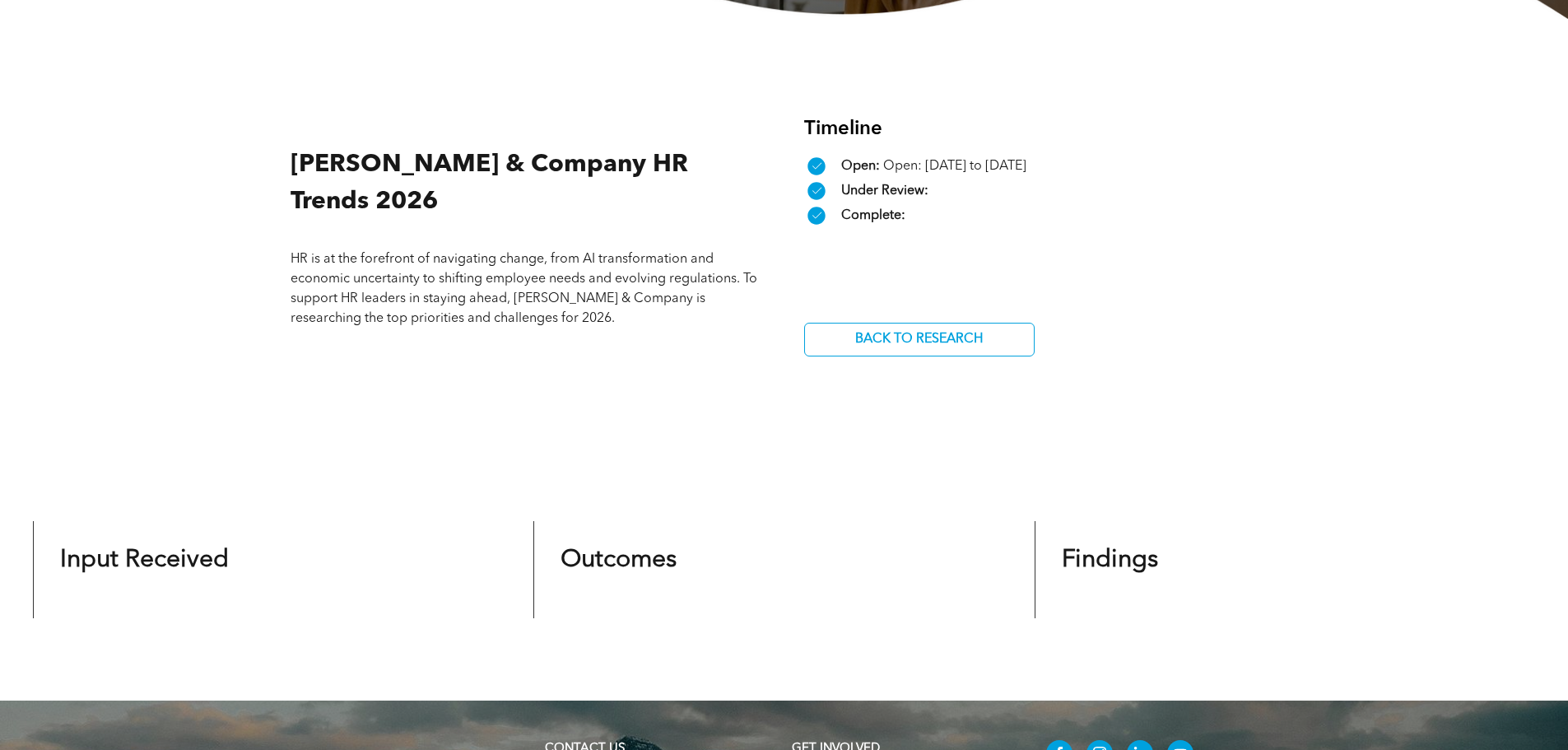
scroll to position [577, 0]
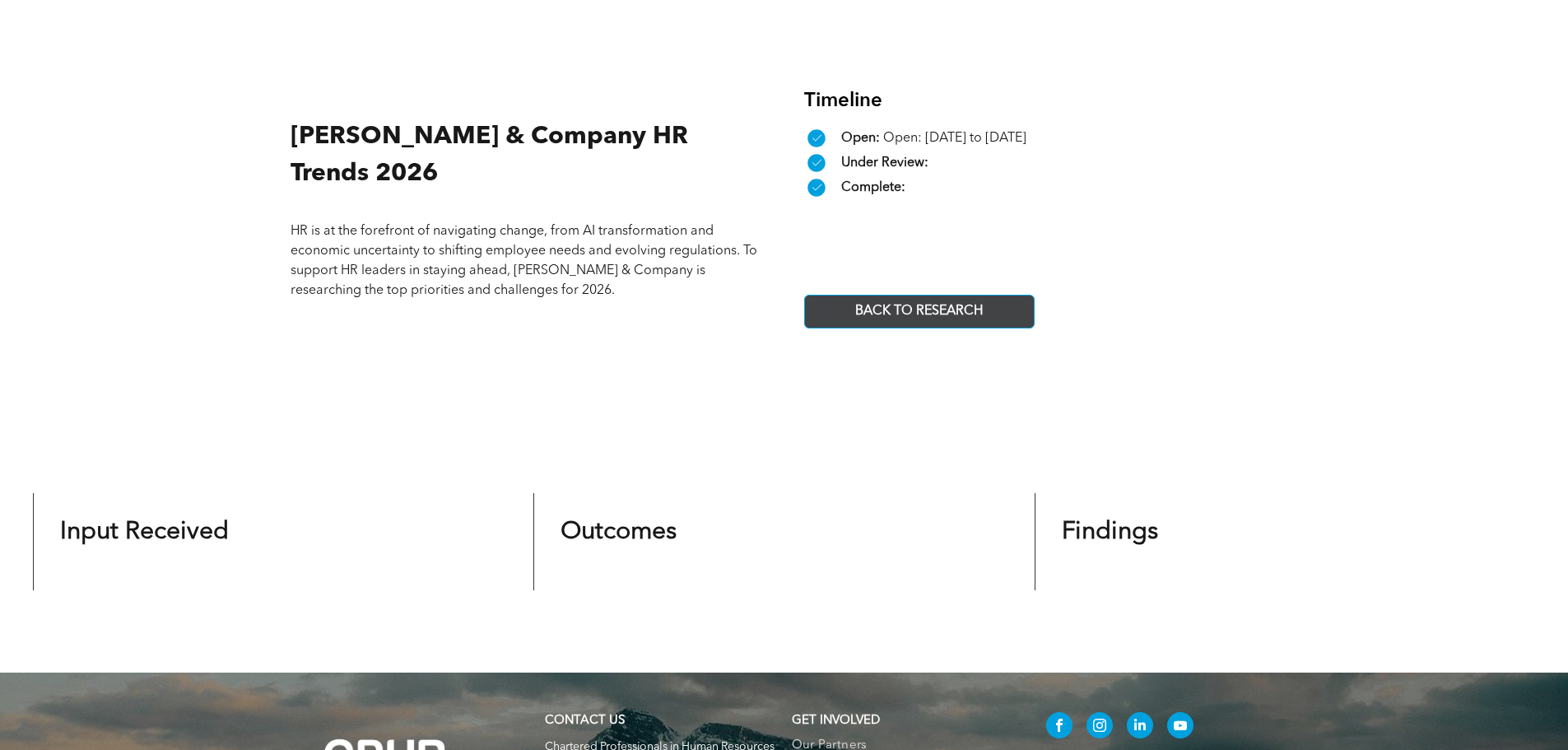
click at [941, 316] on span "BACK TO RESEARCH" at bounding box center [919, 311] width 139 height 32
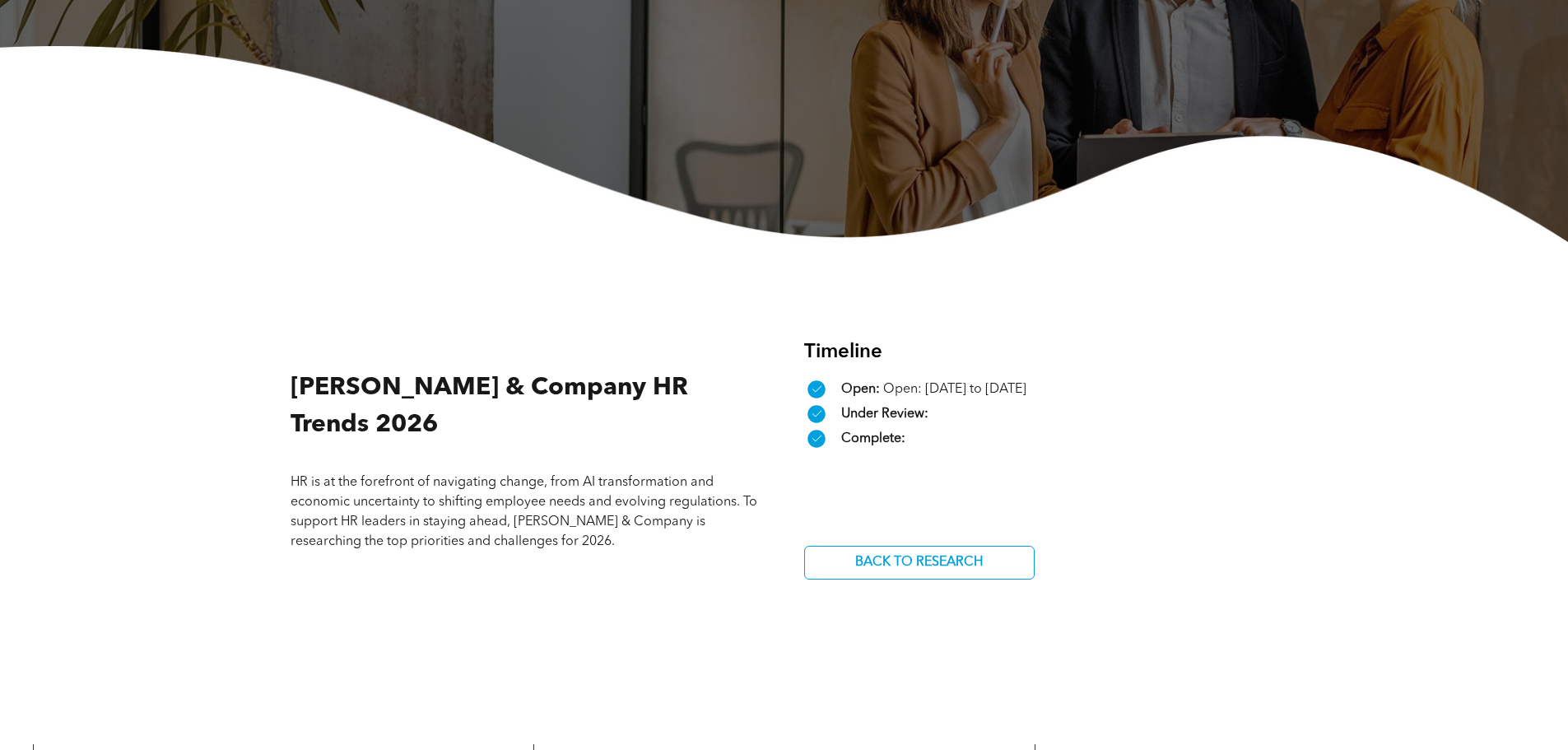
scroll to position [324, 0]
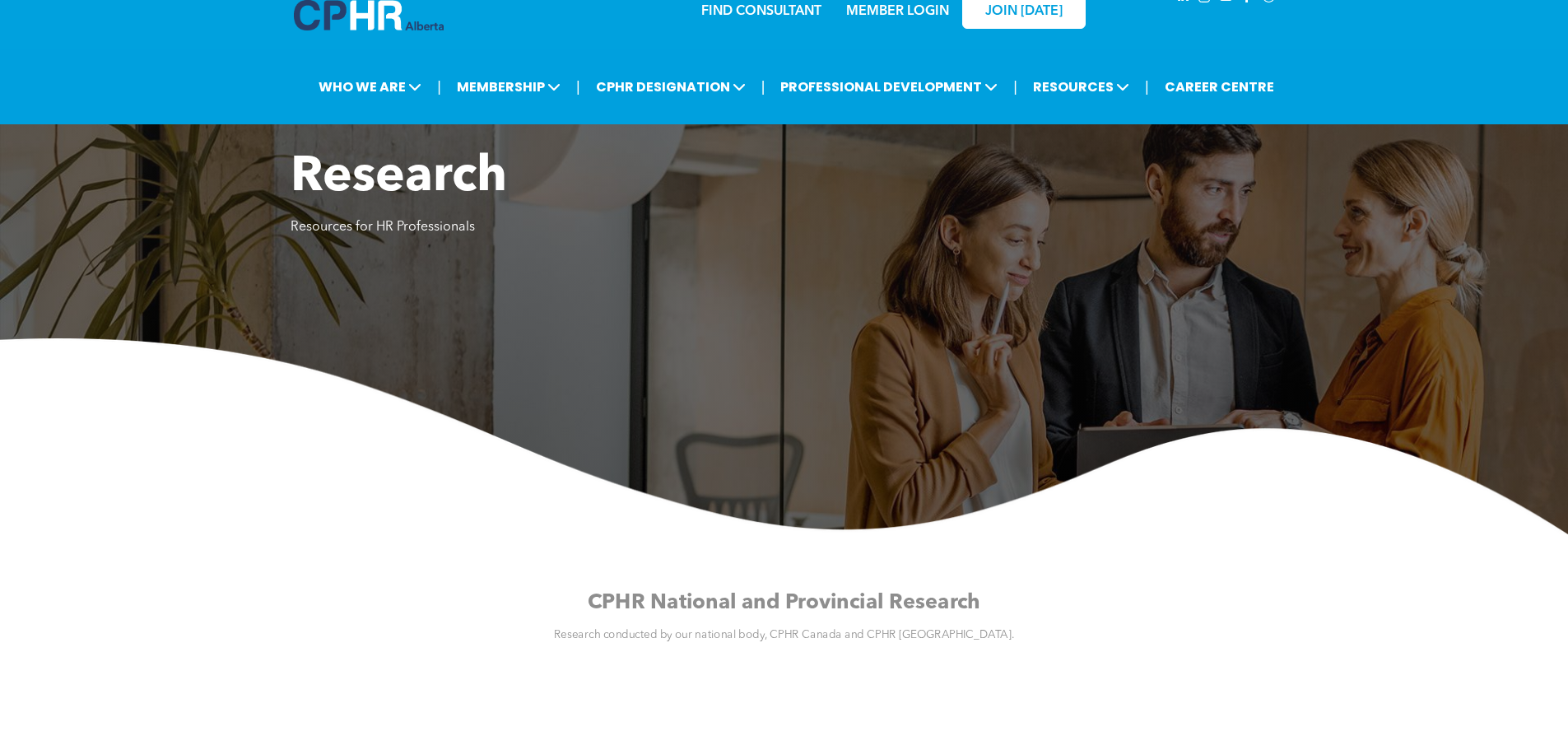
scroll to position [577, 0]
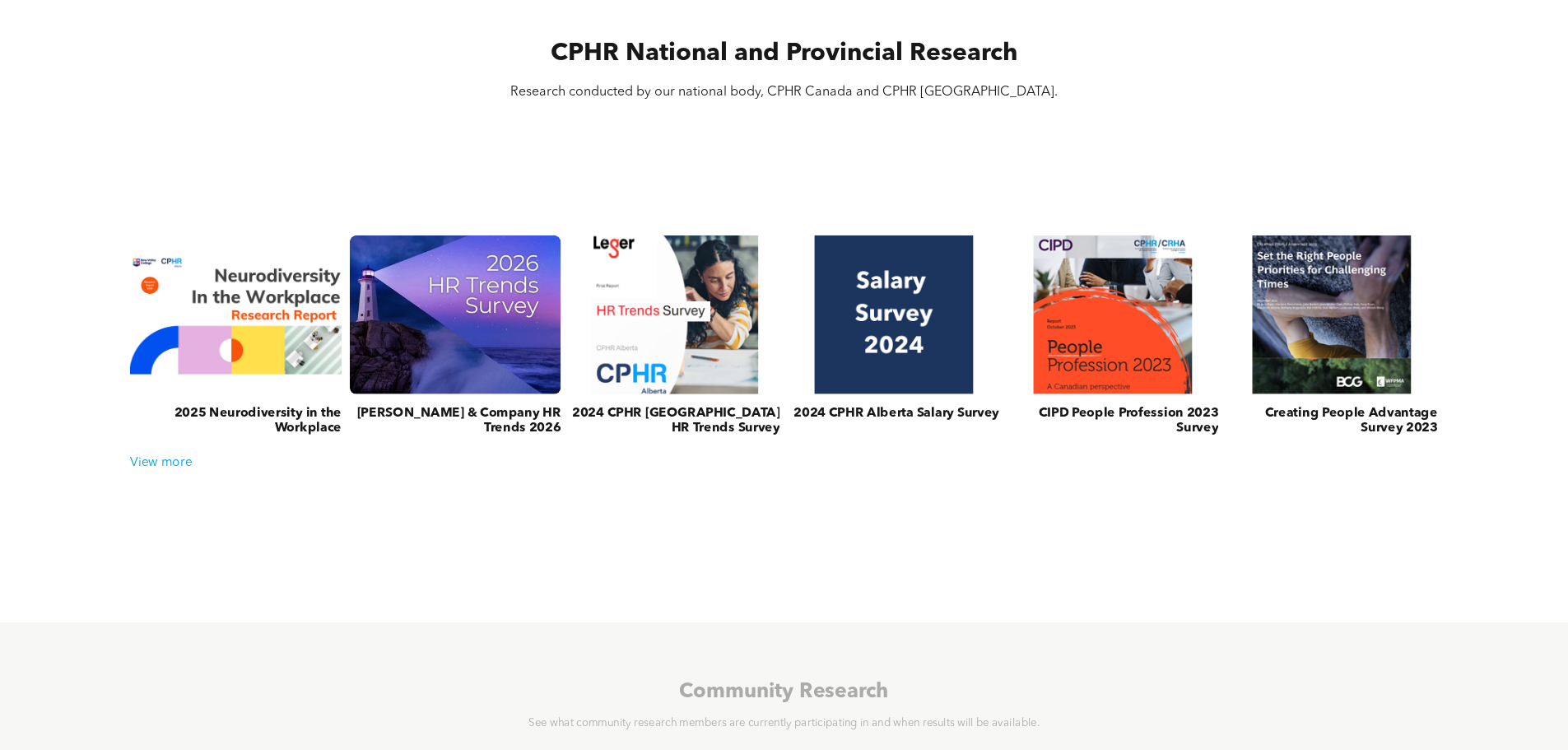
click at [724, 416] on h3 "2024 CPHR Alberta HR Trends Survey" at bounding box center [674, 422] width 211 height 30
click at [710, 364] on link at bounding box center [673, 315] width 224 height 168
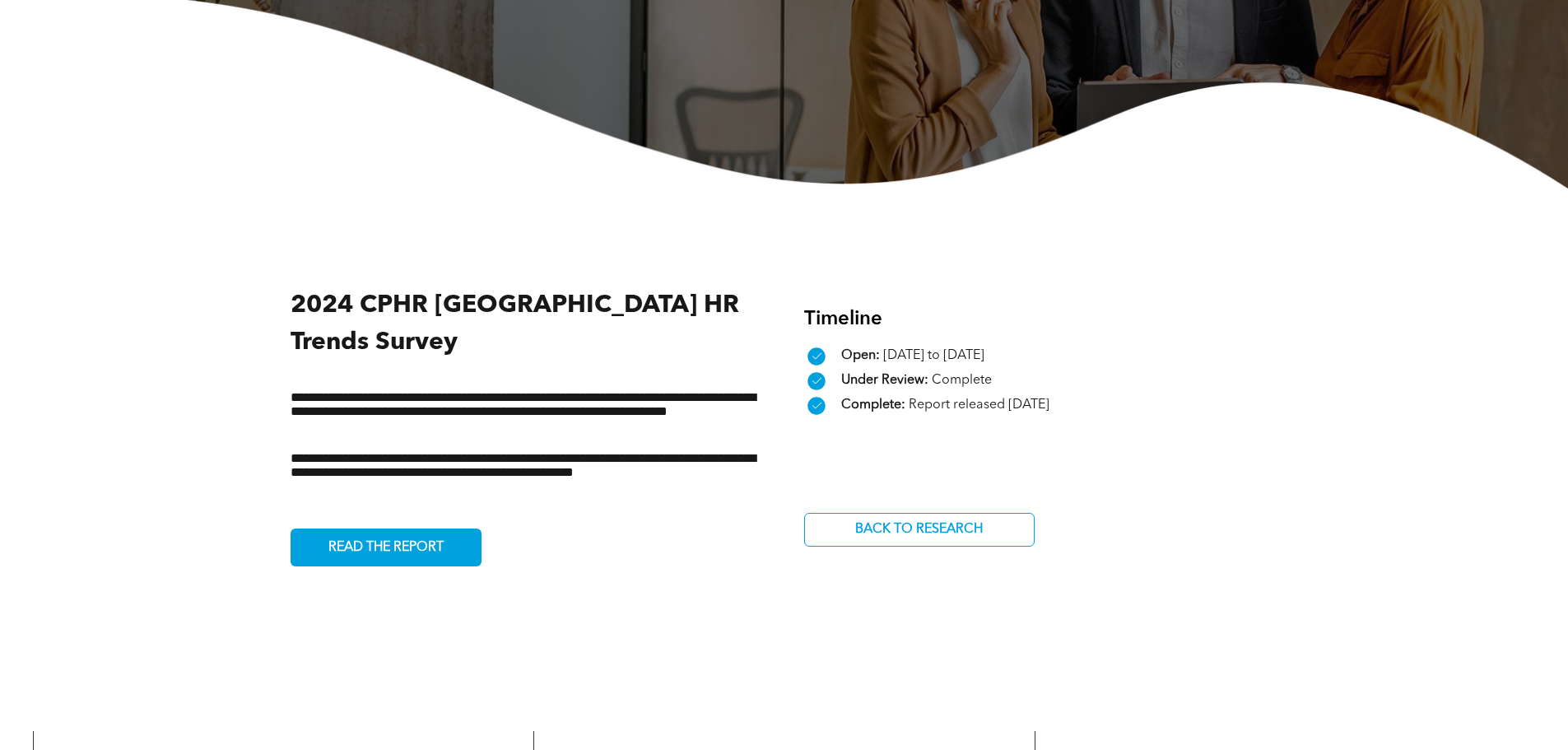
scroll to position [412, 0]
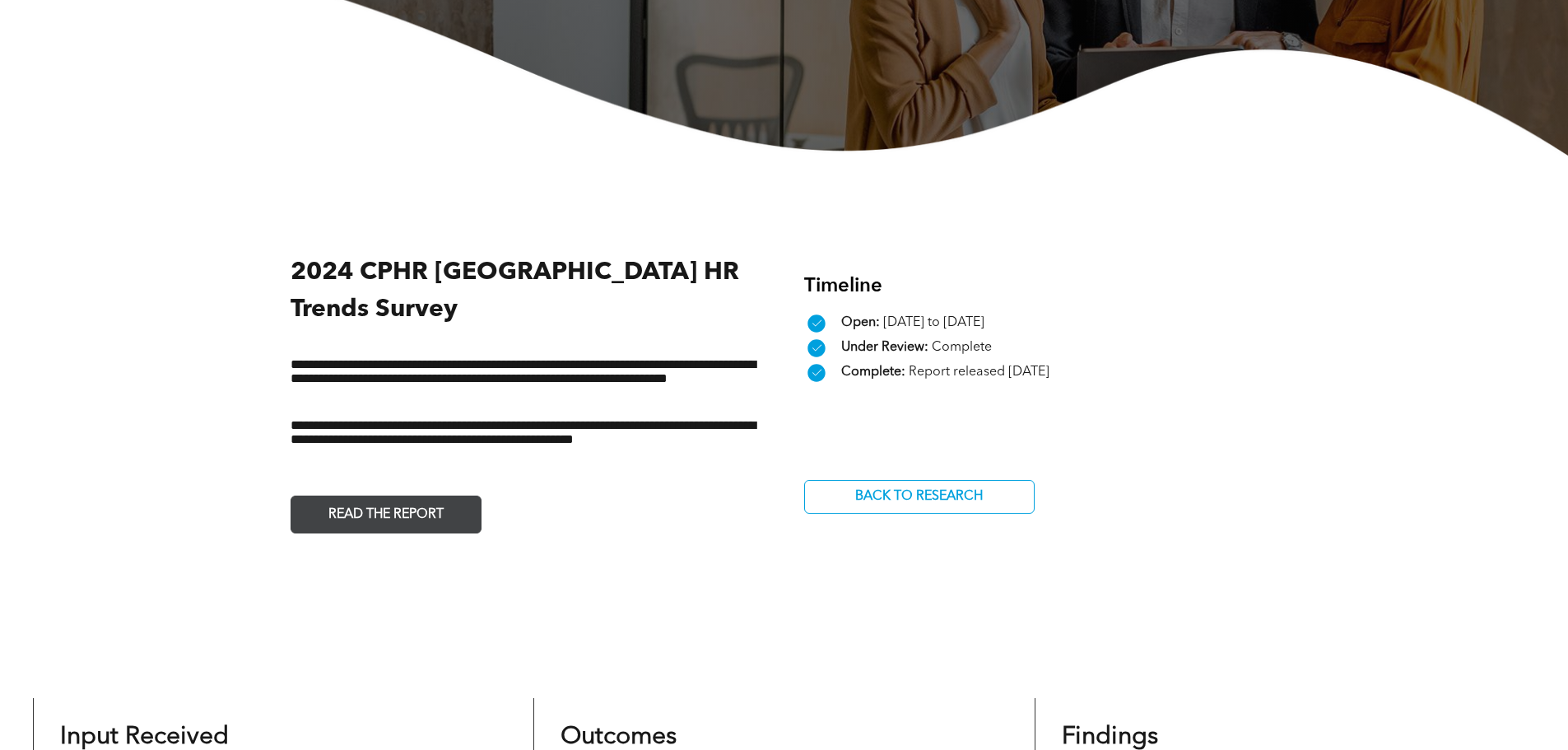
click at [361, 499] on span "READ THE REPORT" at bounding box center [385, 515] width 127 height 32
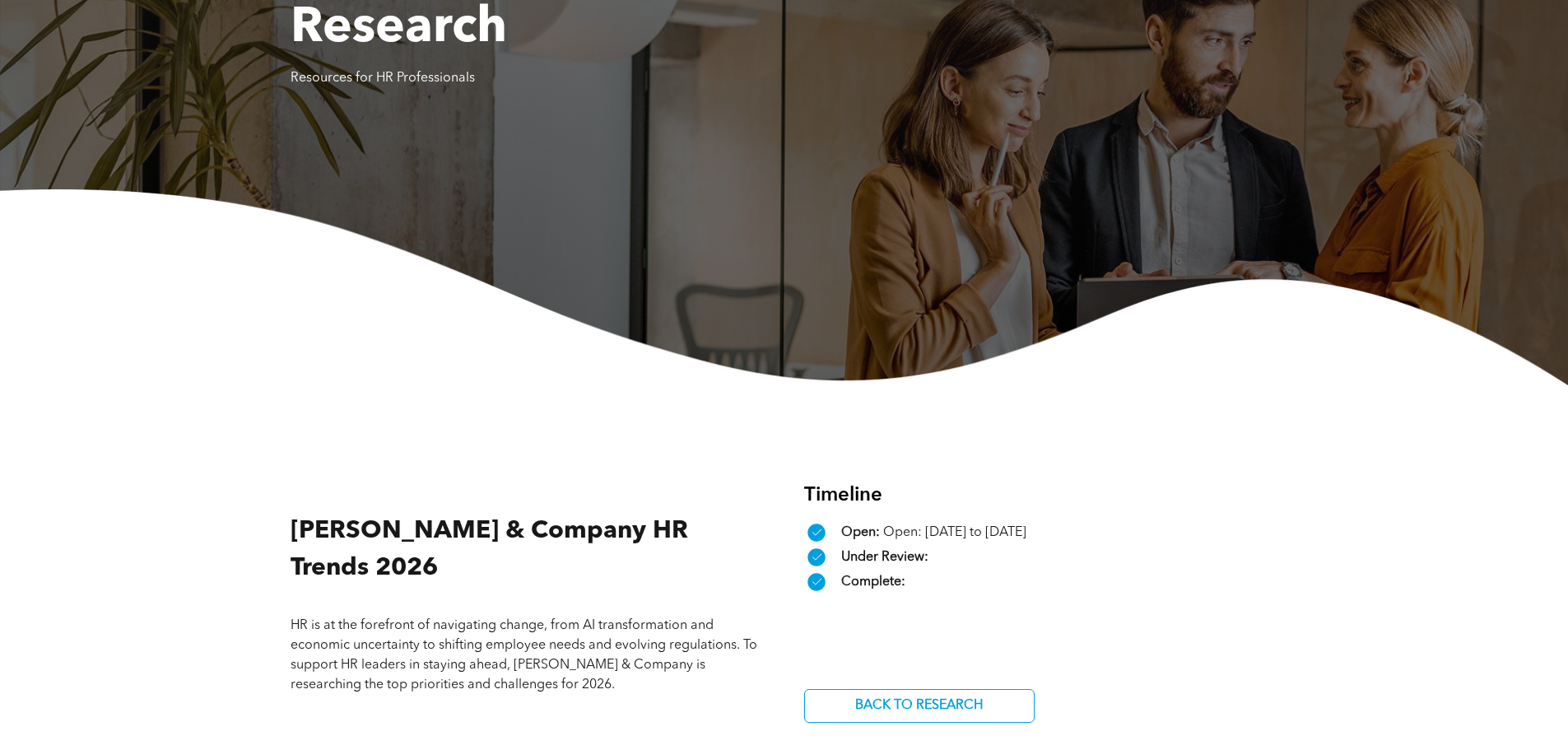
scroll to position [659, 0]
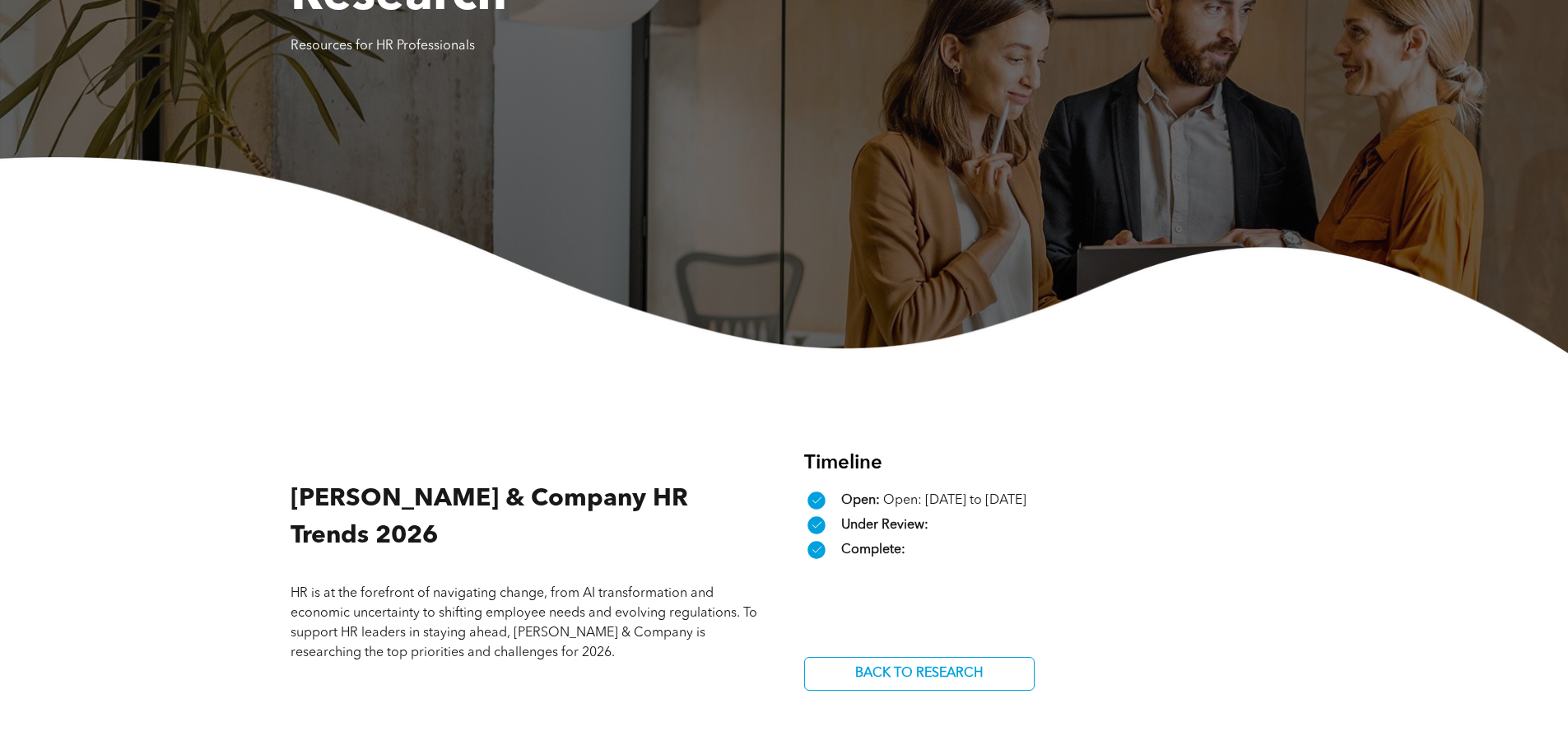
scroll to position [247, 0]
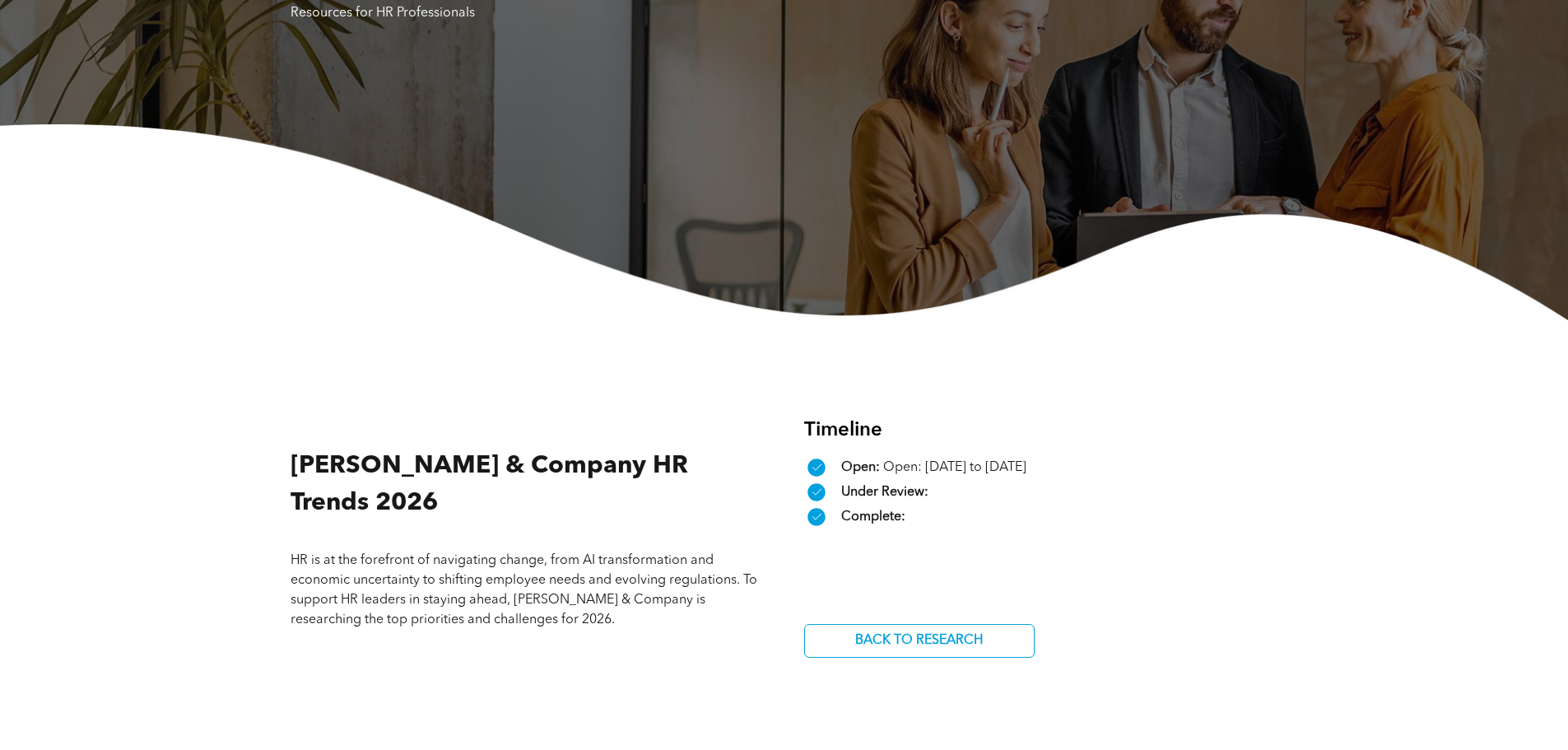
click at [865, 497] on span "Under Review:" at bounding box center [885, 492] width 87 height 14
click at [866, 529] on div "A check mark in a black circle on a white background. Complete:" at bounding box center [1041, 516] width 475 height 24
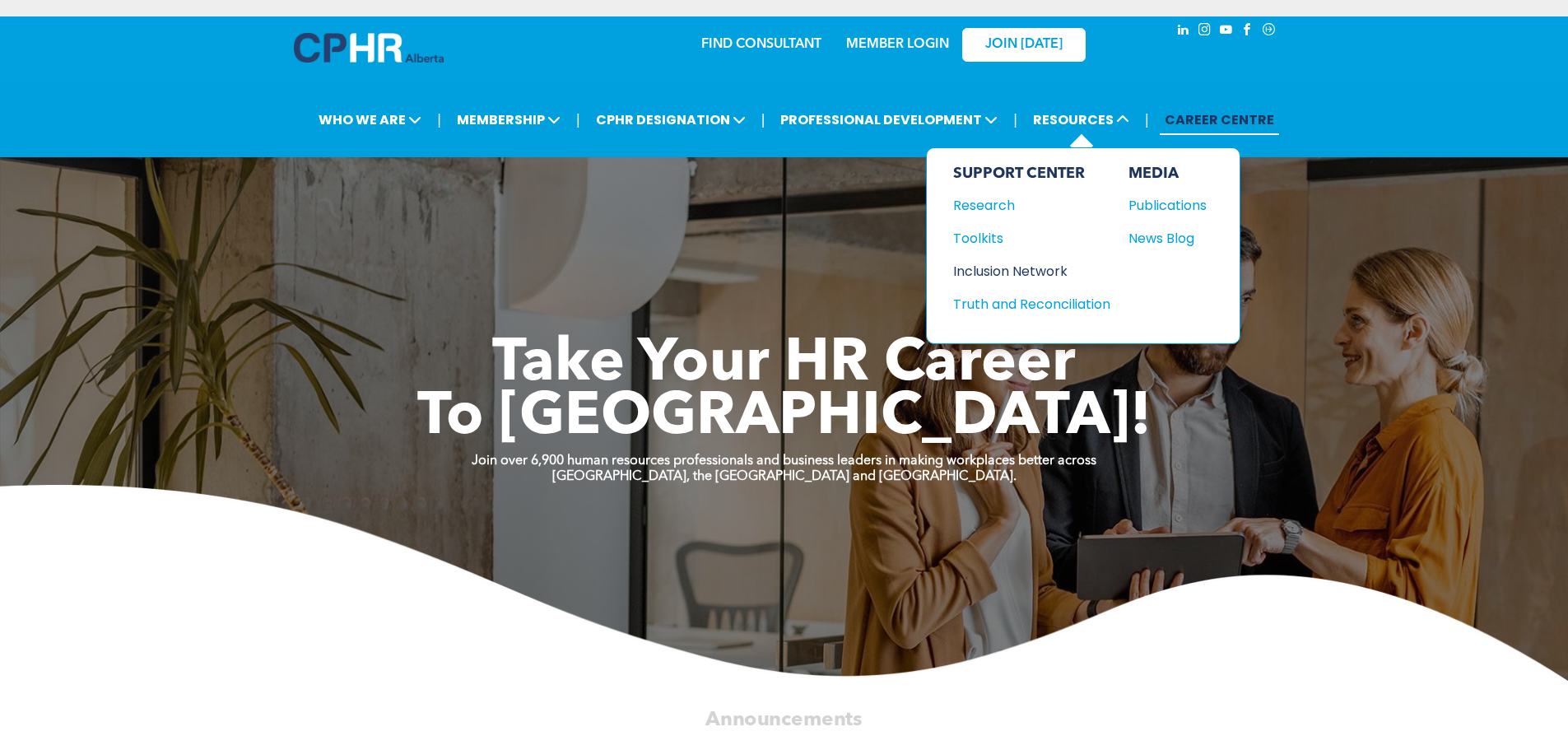
click at [981, 263] on div "Inclusion Network" at bounding box center [1024, 270] width 141 height 20
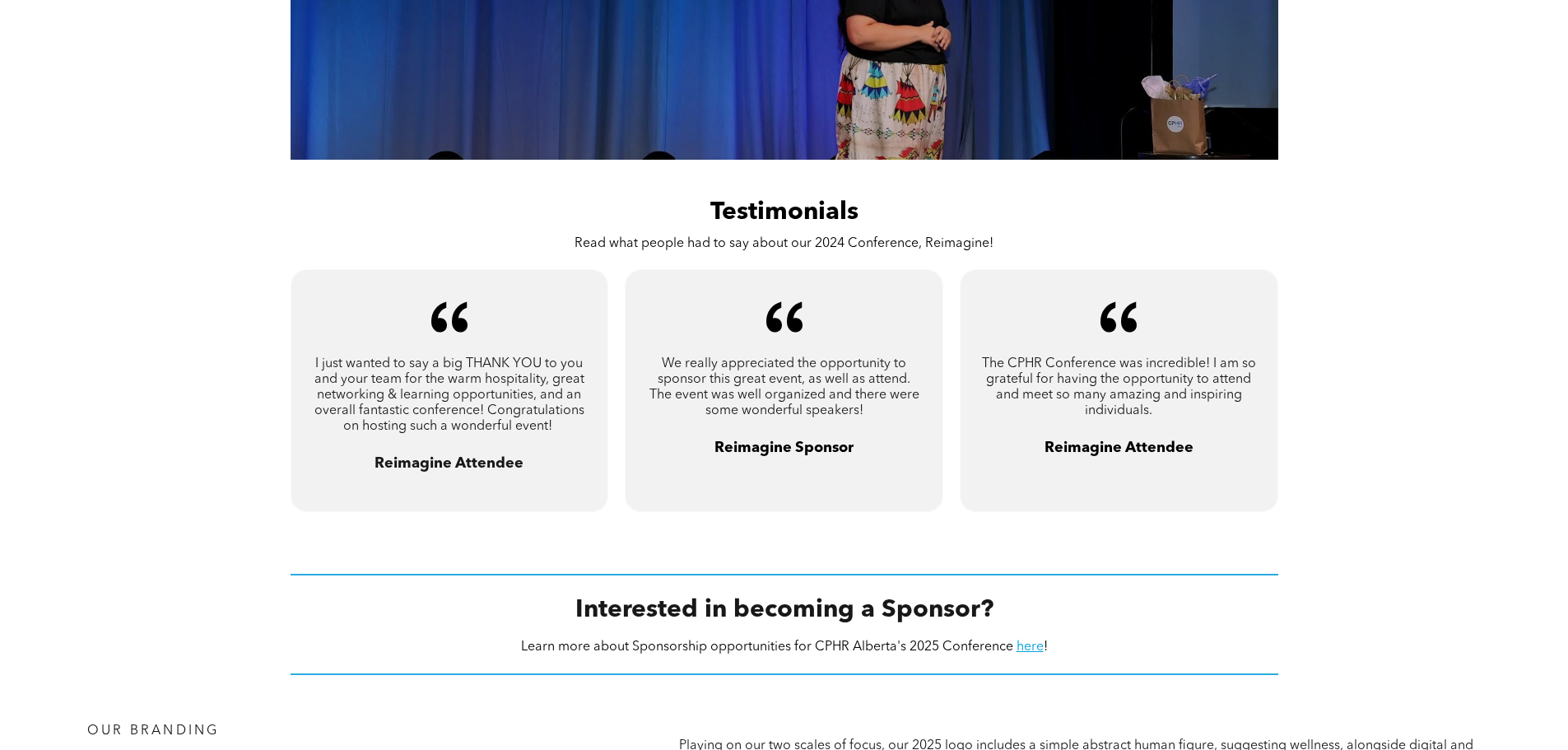
scroll to position [1376, 0]
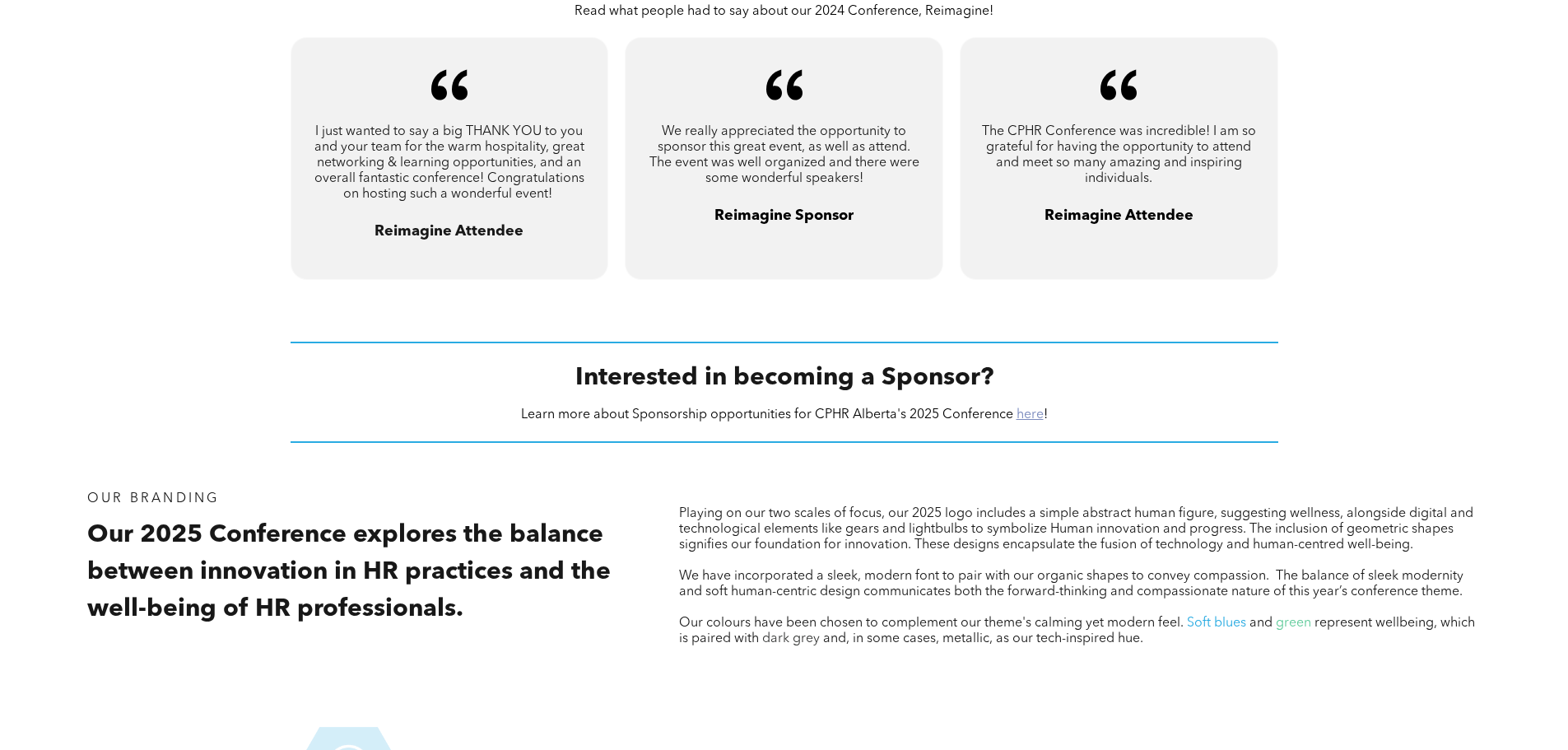
click at [1029, 412] on link "here" at bounding box center [1030, 416] width 27 height 14
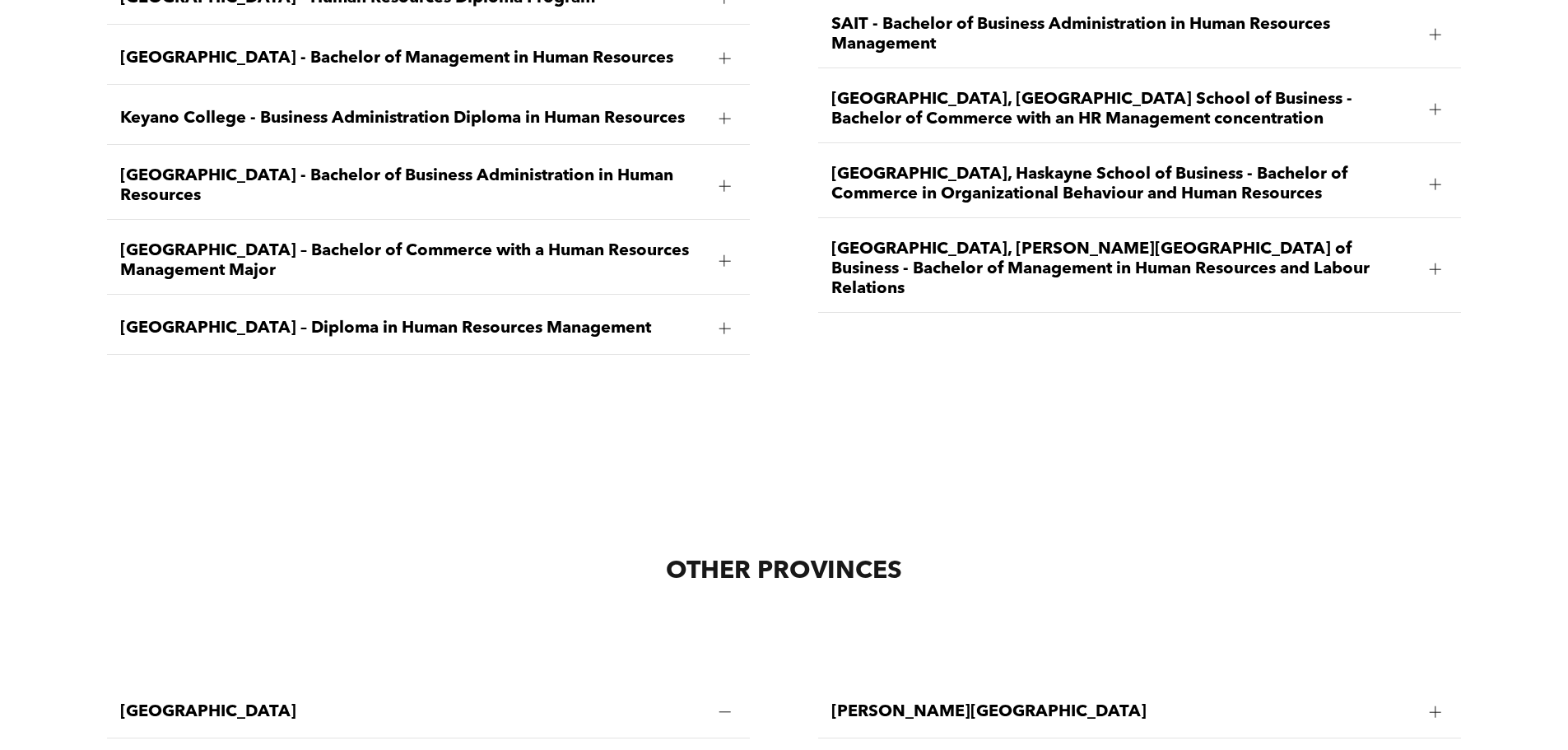
scroll to position [3459, 0]
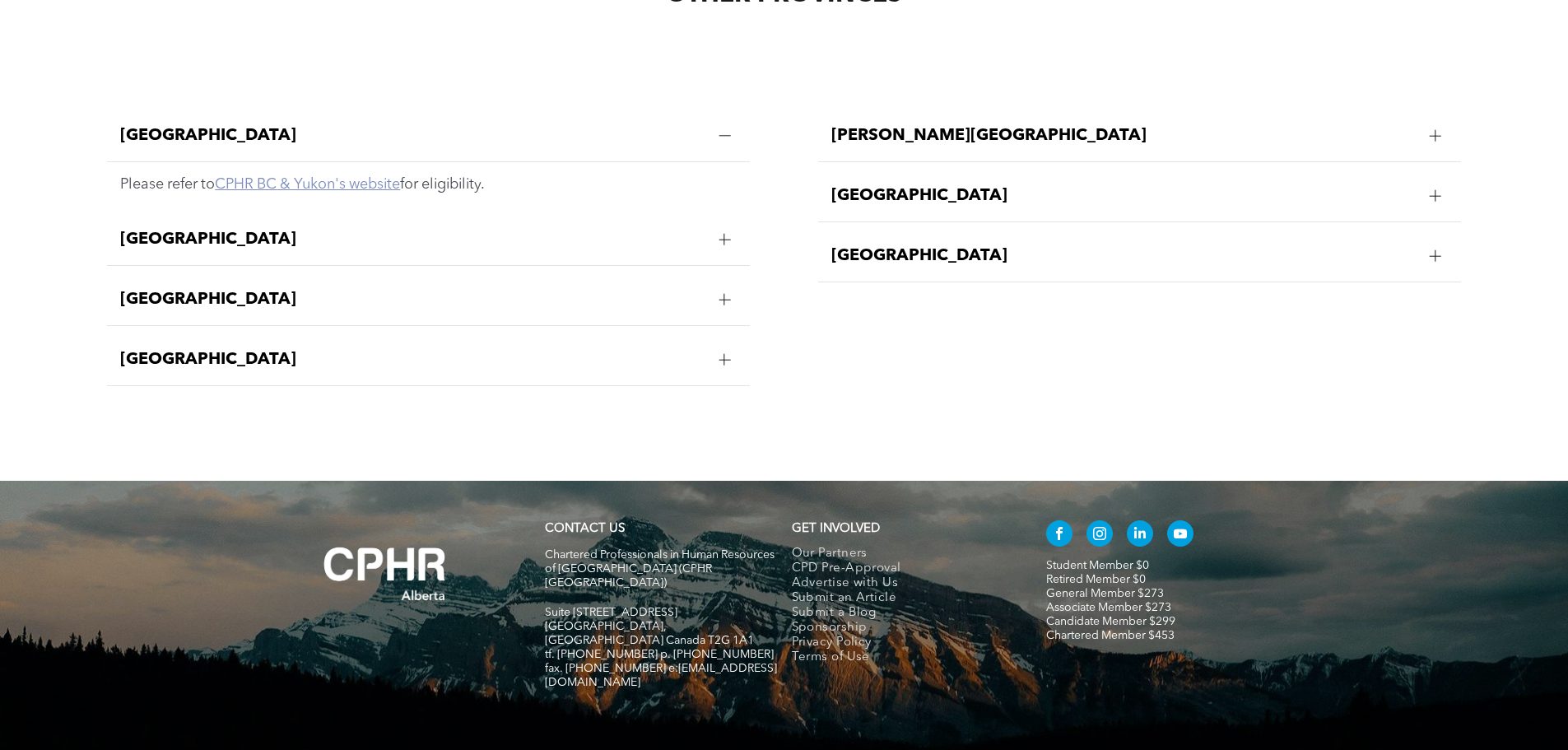
click at [348, 177] on link "CPHR BC & Yukon's website" at bounding box center [307, 184] width 185 height 15
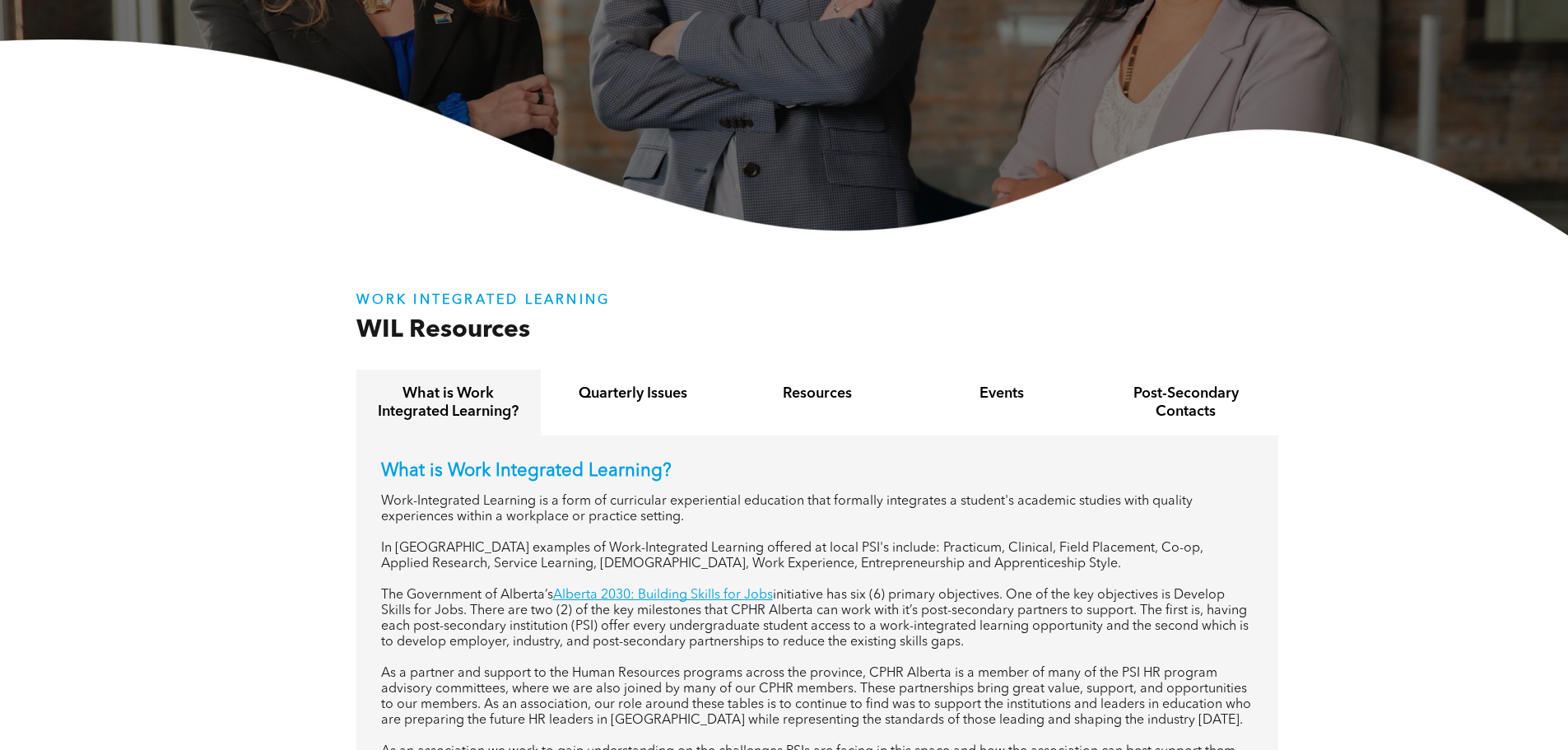
scroll to position [343, 0]
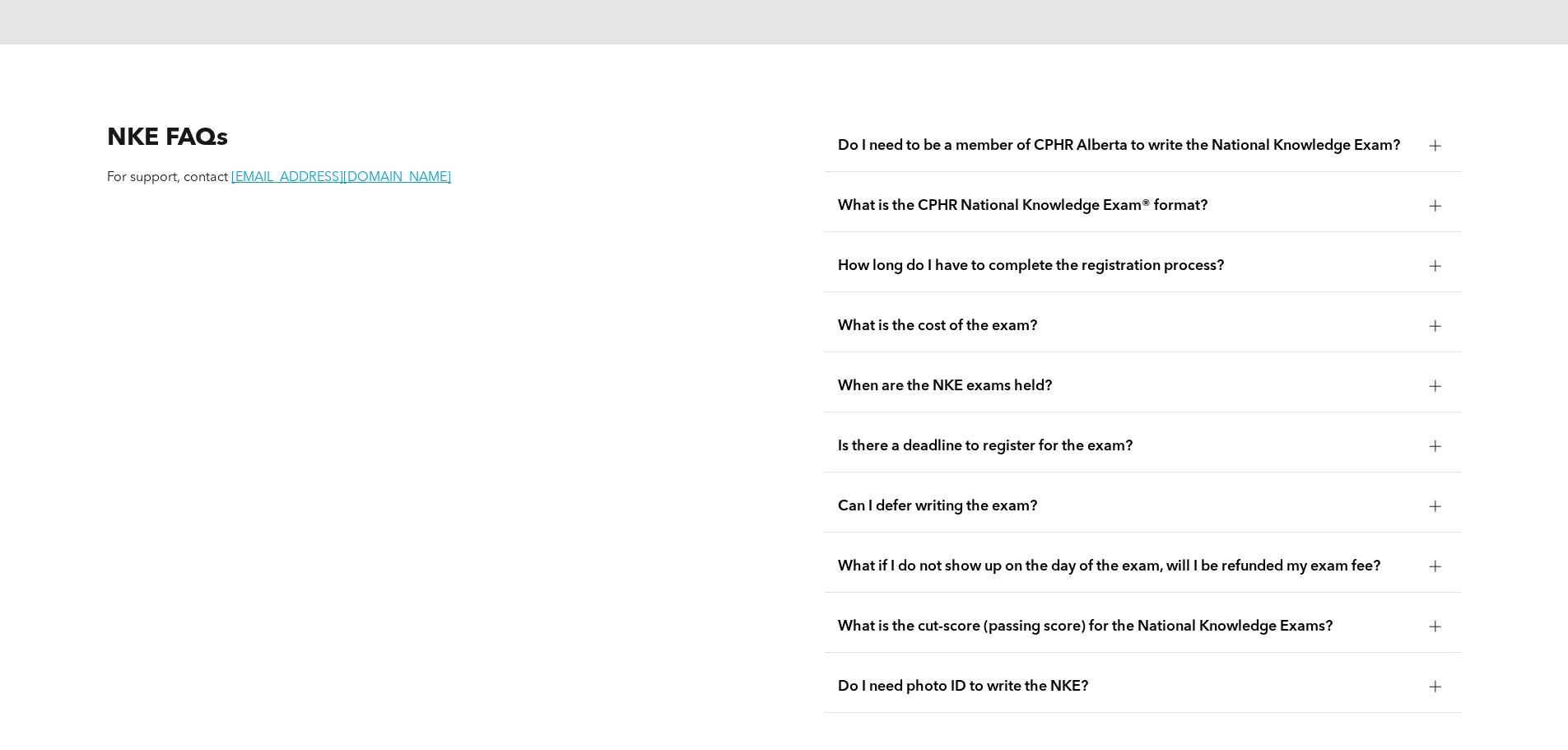
scroll to position [2224, 0]
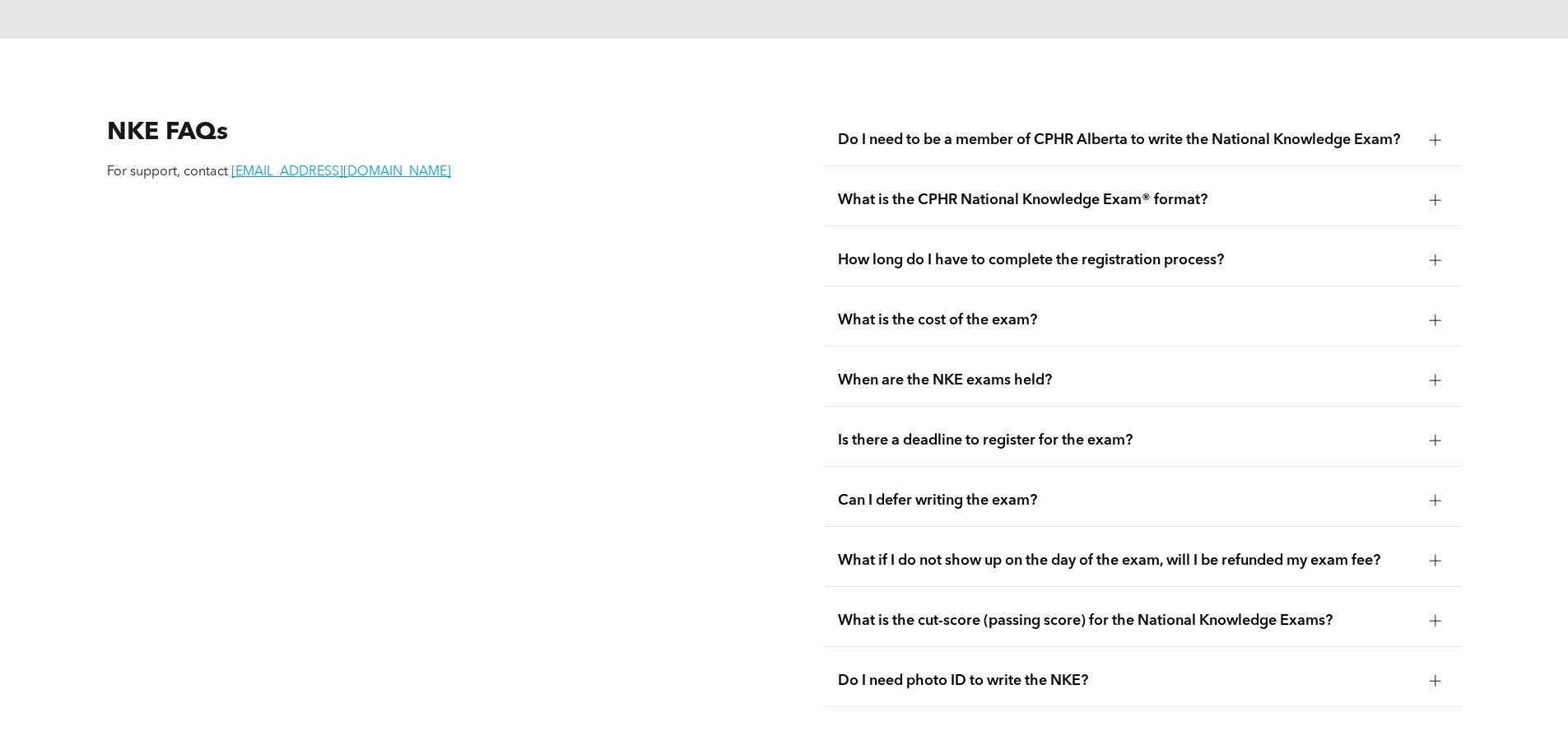
click at [880, 114] on div "Do I need to be a member of CPHR Alberta to write the National Knowledge Exam?" at bounding box center [1143, 141] width 636 height 52
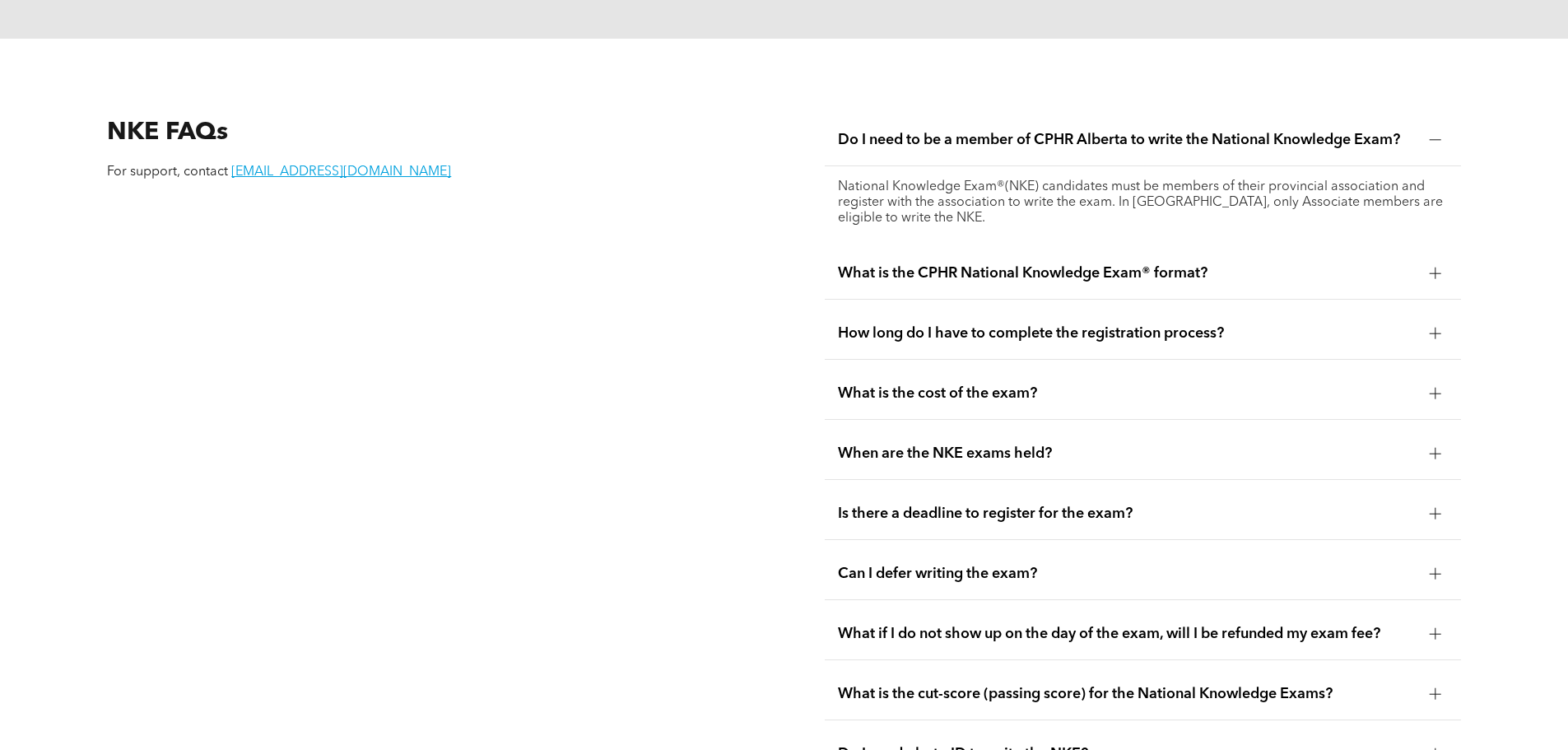
click at [864, 265] on span "What is the CPHR National Knowledge Exam® format?" at bounding box center [1126, 273] width 578 height 18
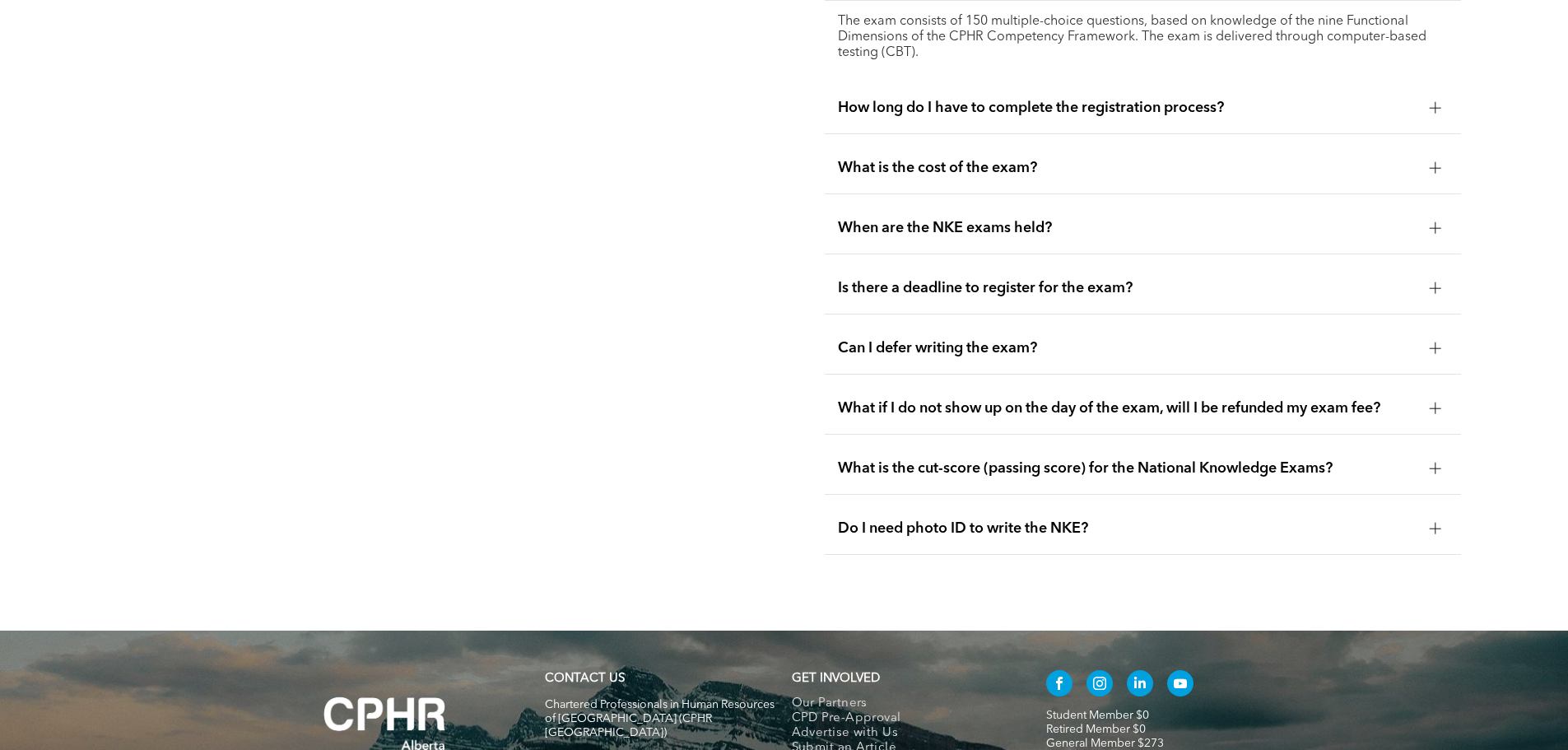
scroll to position [2445, 0]
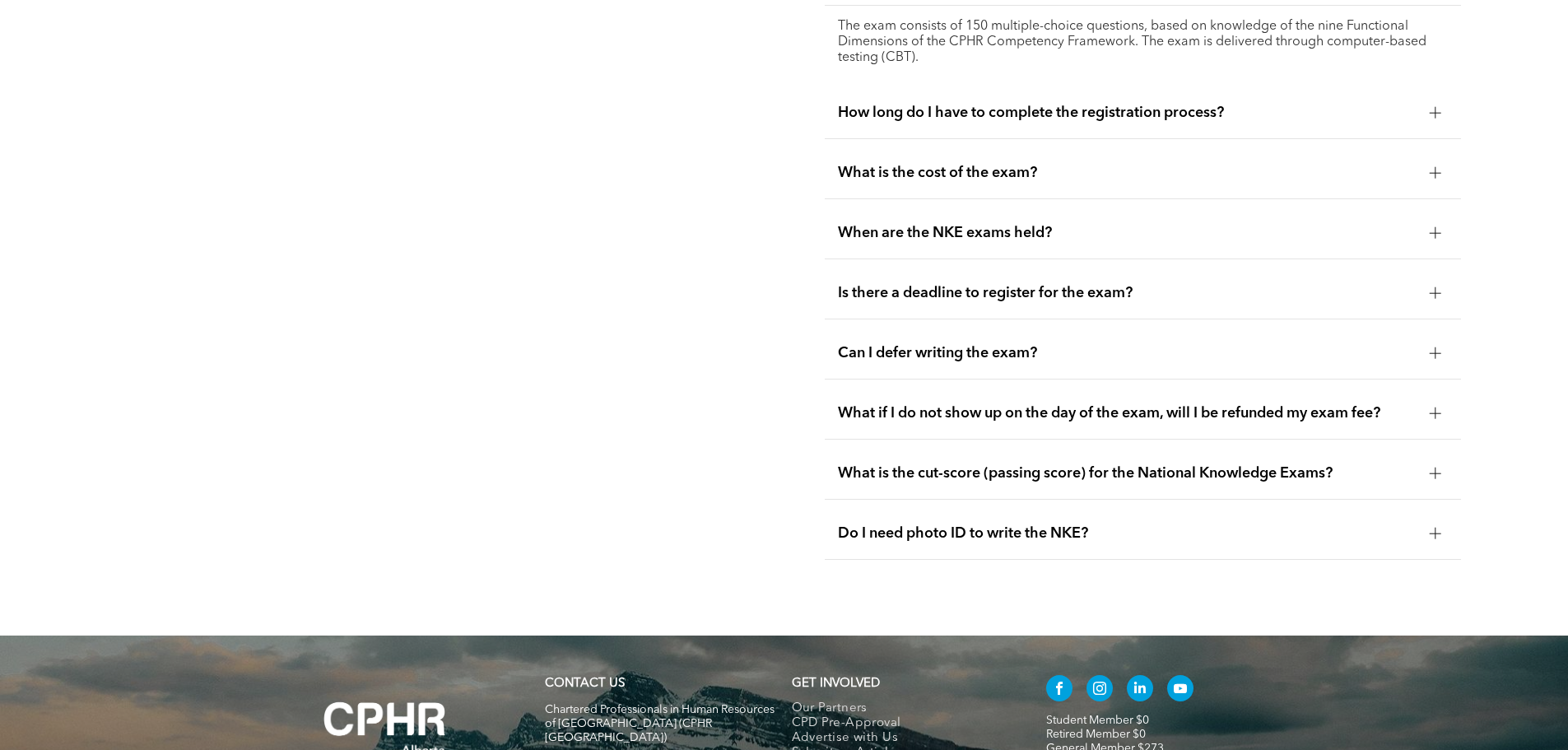
click at [896, 344] on span "Can I defer writing the exam?" at bounding box center [1126, 353] width 578 height 18
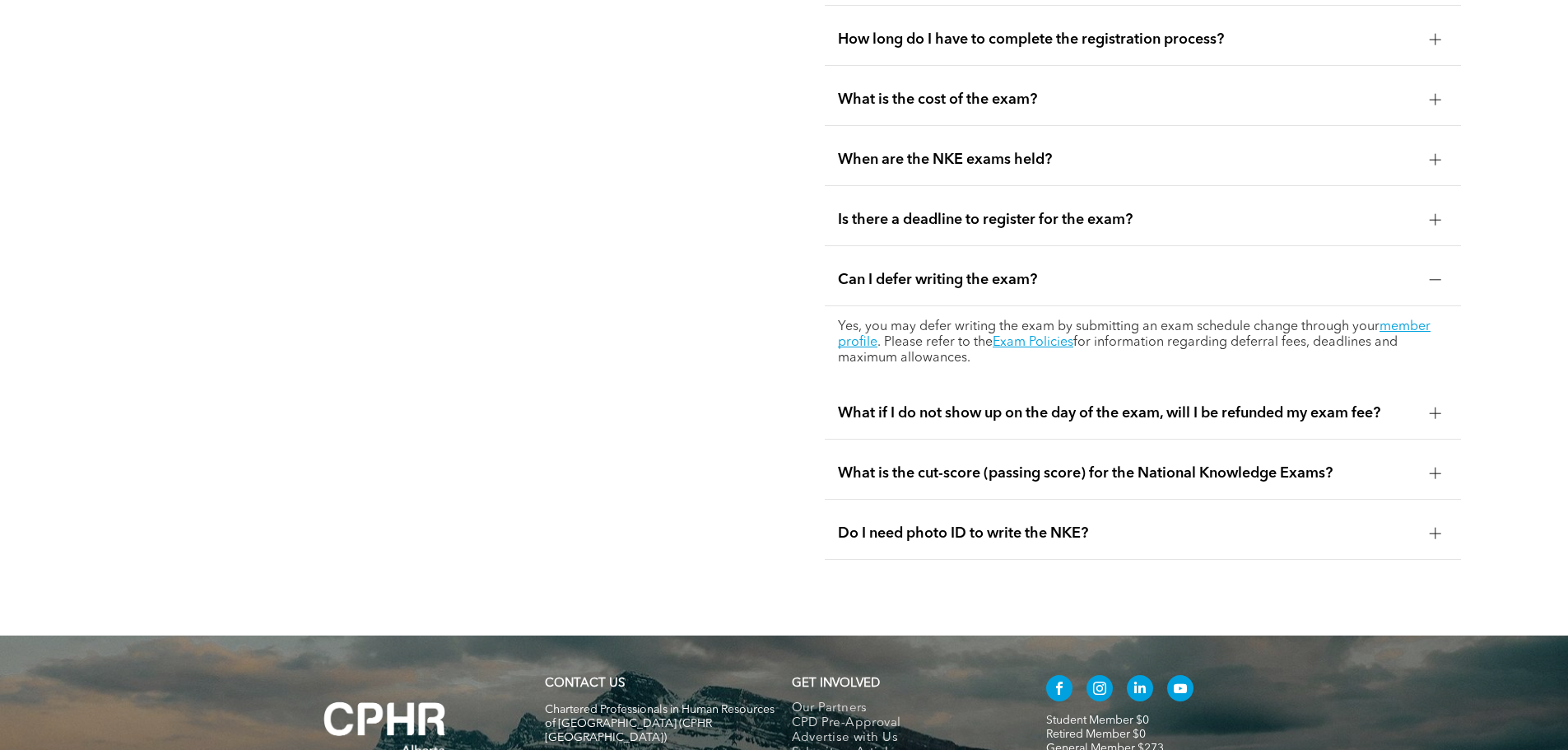
click at [899, 195] on div "Is there a deadline to register for the exam?" at bounding box center [1143, 221] width 636 height 52
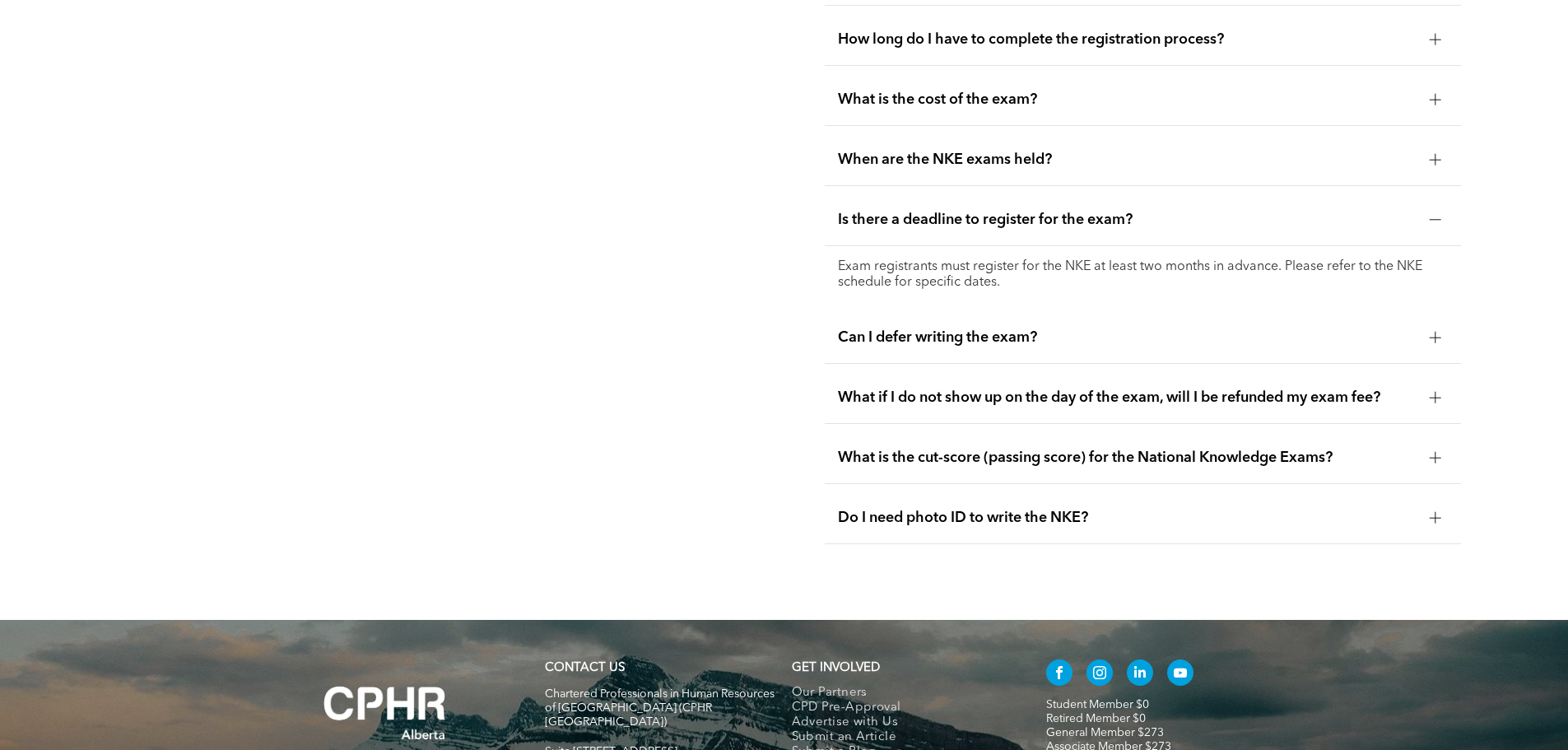
click at [886, 151] on span "When are the NKE exams held?" at bounding box center [1126, 160] width 578 height 18
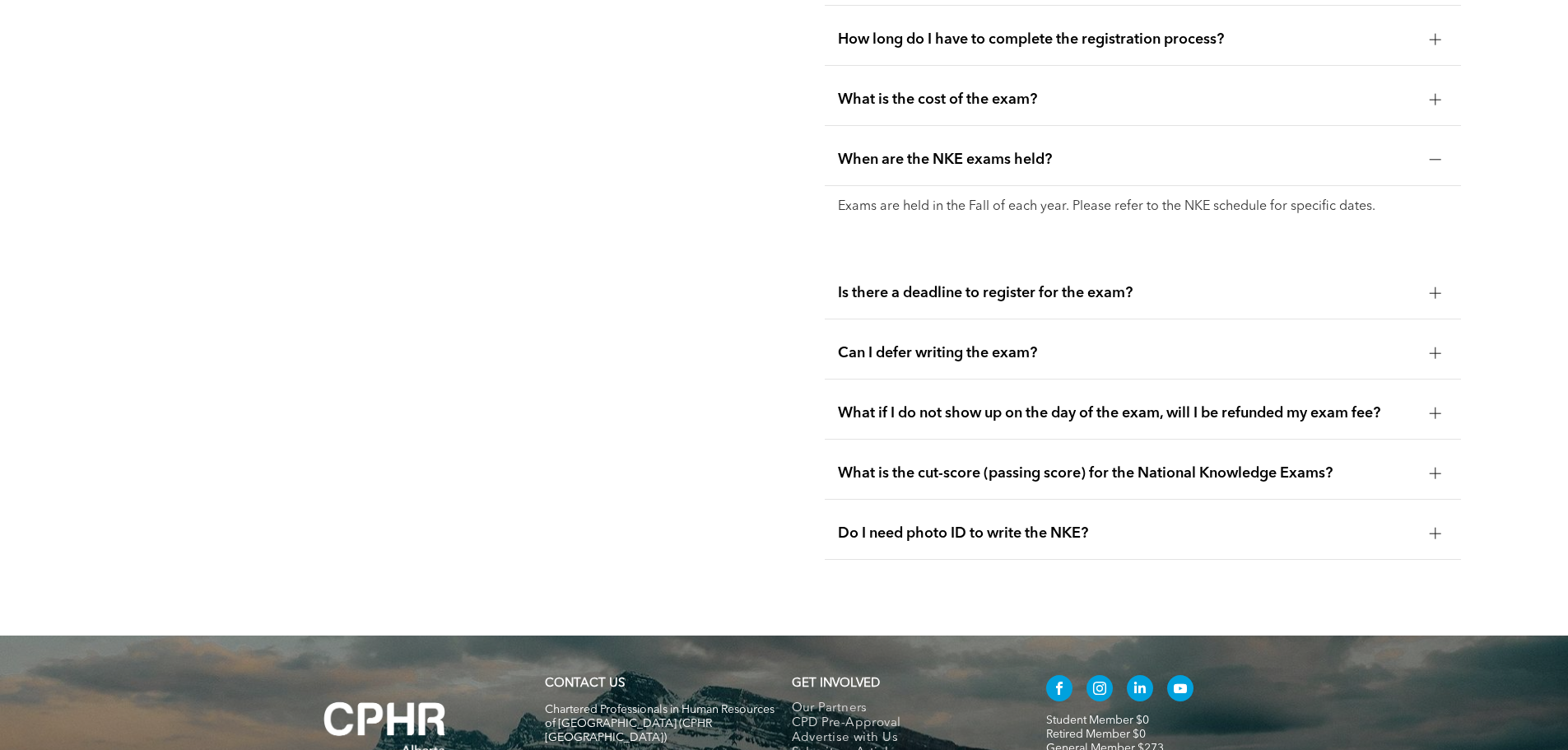
drag, startPoint x: 898, startPoint y: 497, endPoint x: 894, endPoint y: 473, distance: 24.3
click at [898, 524] on span "Do I need photo ID to write the NKE?" at bounding box center [1126, 533] width 578 height 18
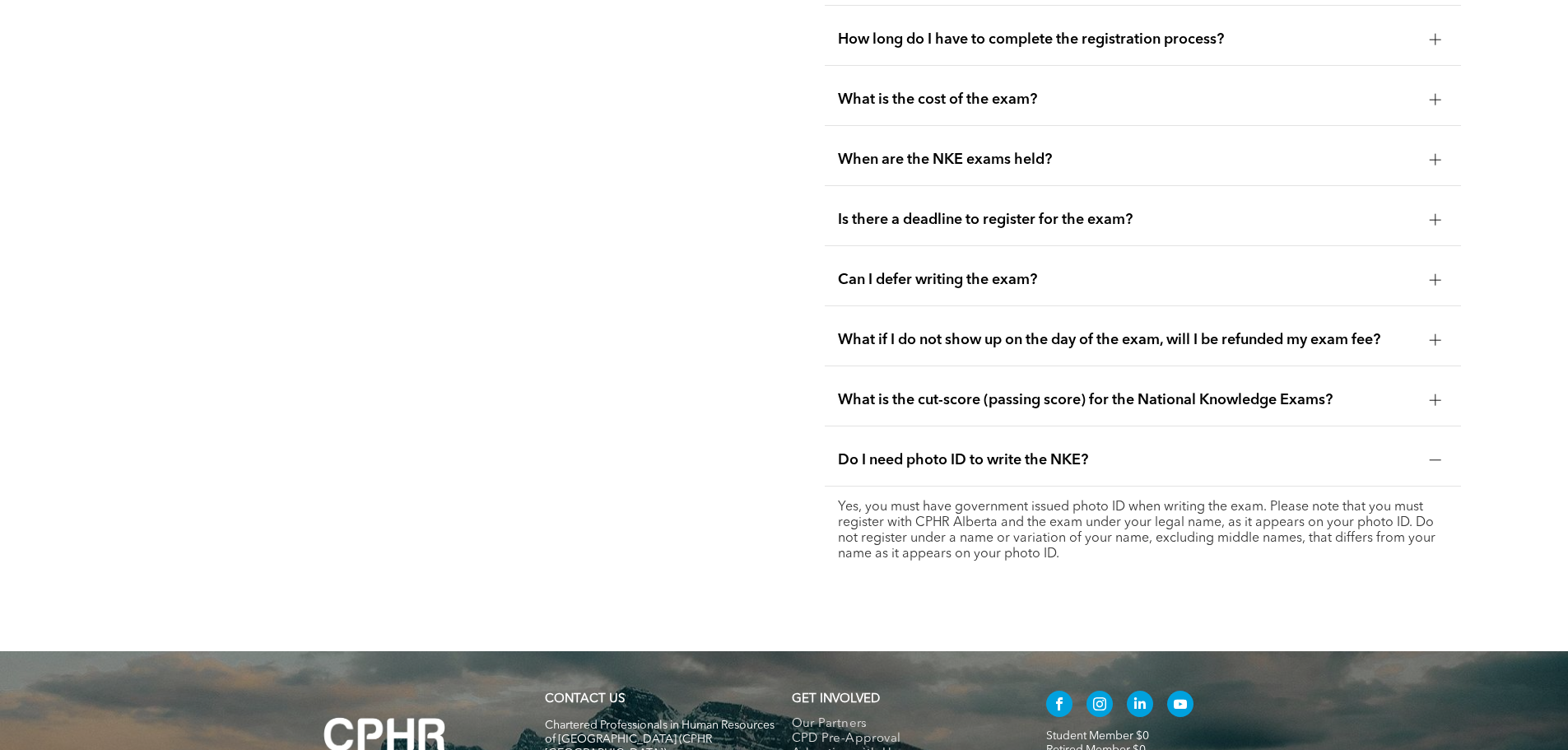
click at [897, 391] on span "What is the cut-score (passing score) for the National Knowledge Exams?" at bounding box center [1126, 400] width 578 height 18
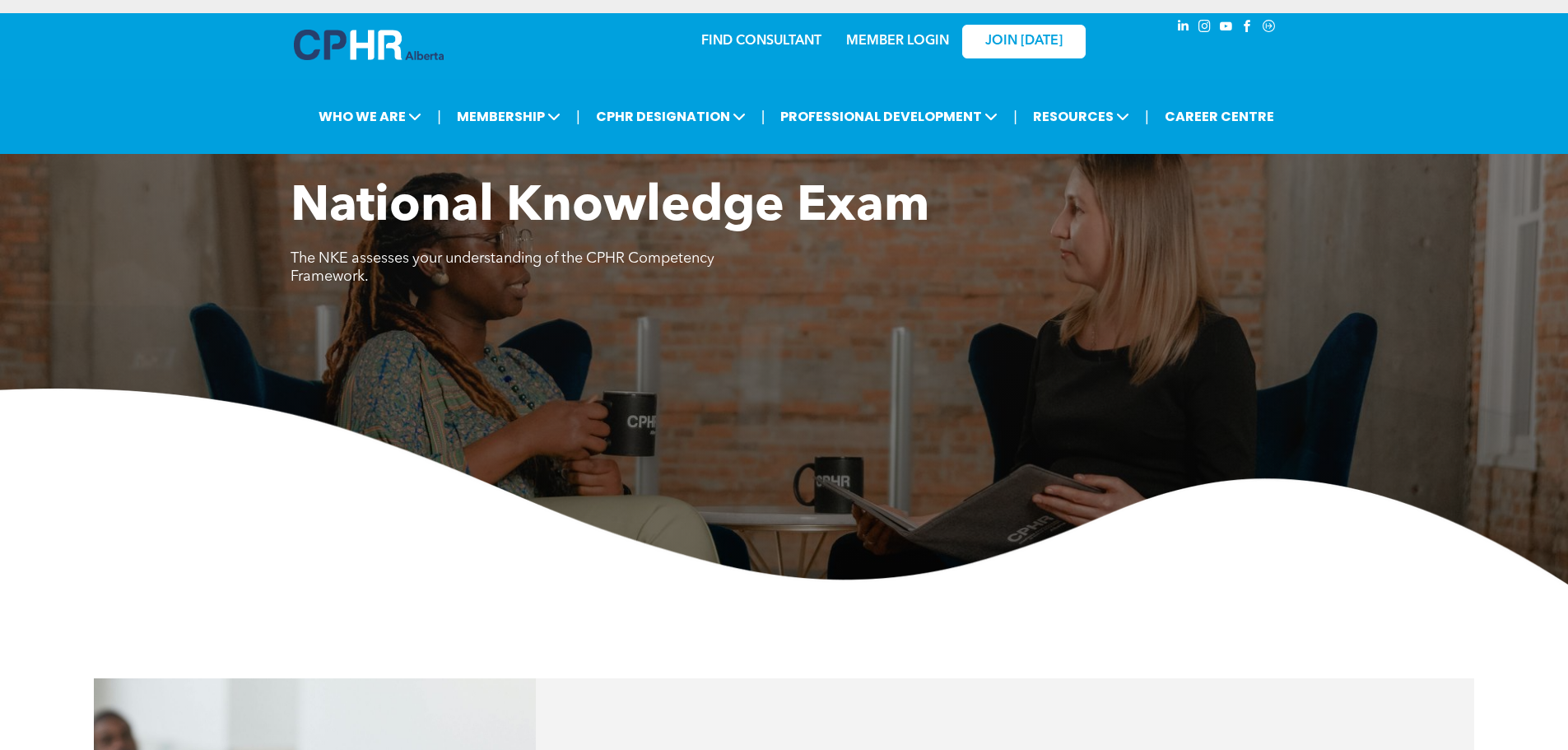
scroll to position [0, 0]
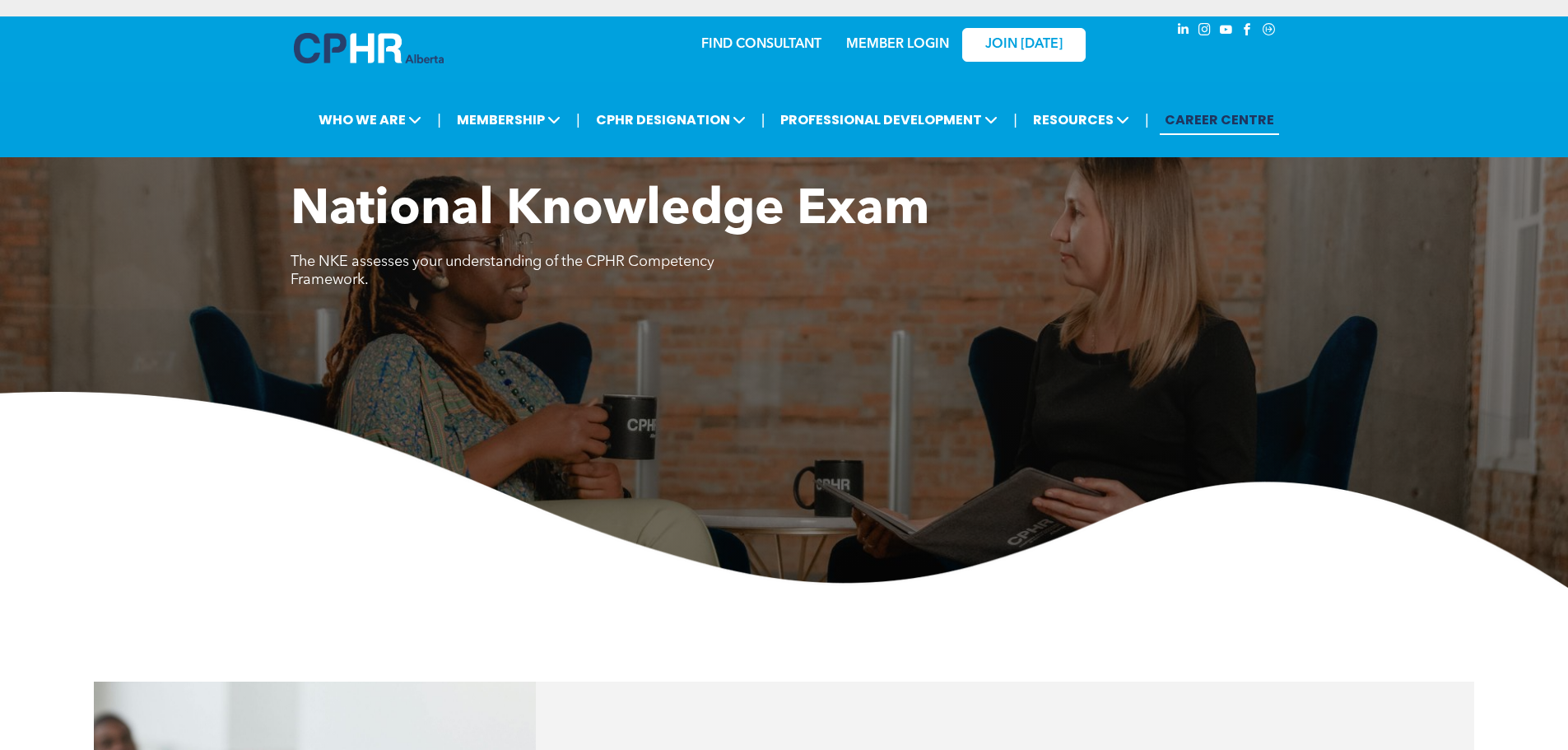
click at [1234, 114] on link "CAREER CENTRE" at bounding box center [1219, 119] width 119 height 30
